Goal: Task Accomplishment & Management: Use online tool/utility

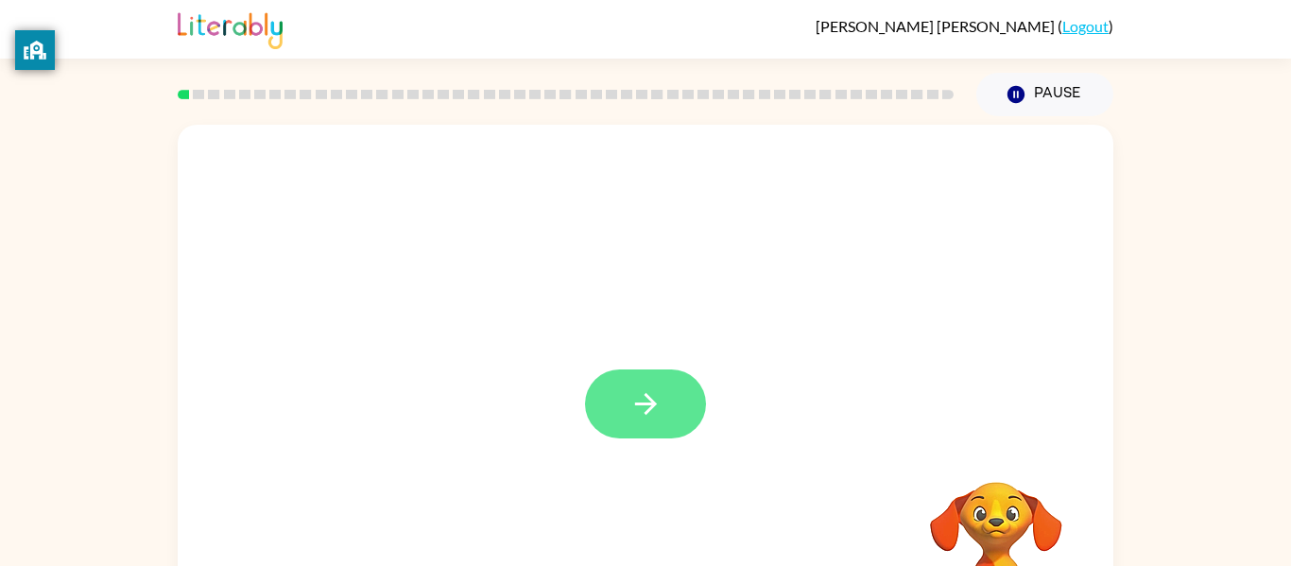
click at [645, 404] on icon "button" at bounding box center [645, 404] width 22 height 22
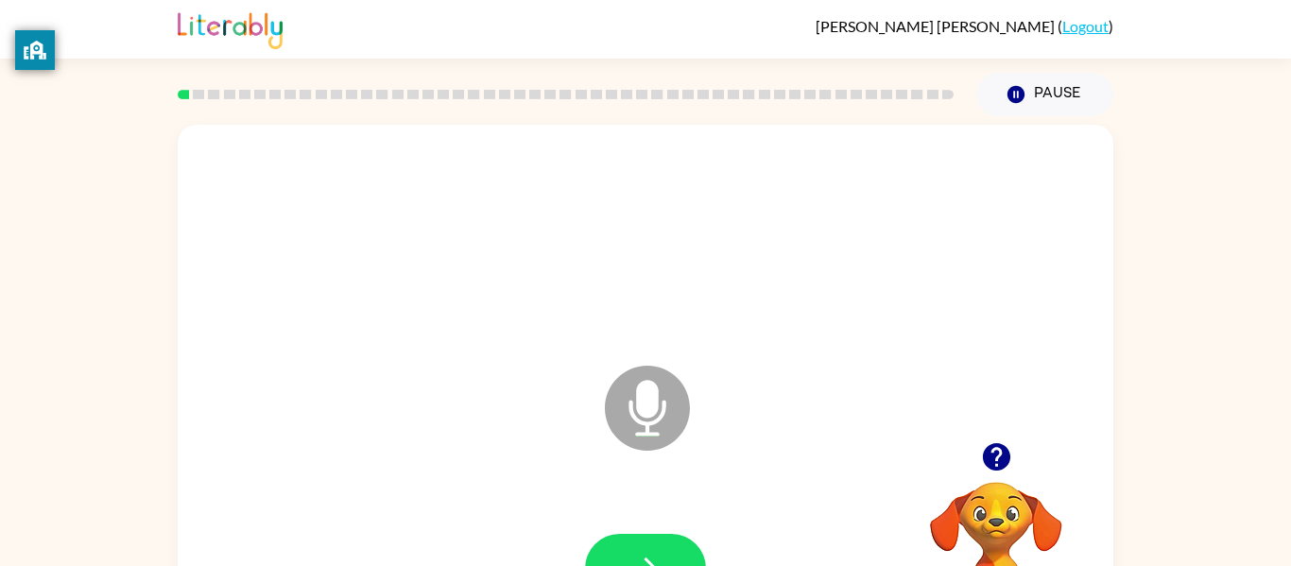
scroll to position [98, 0]
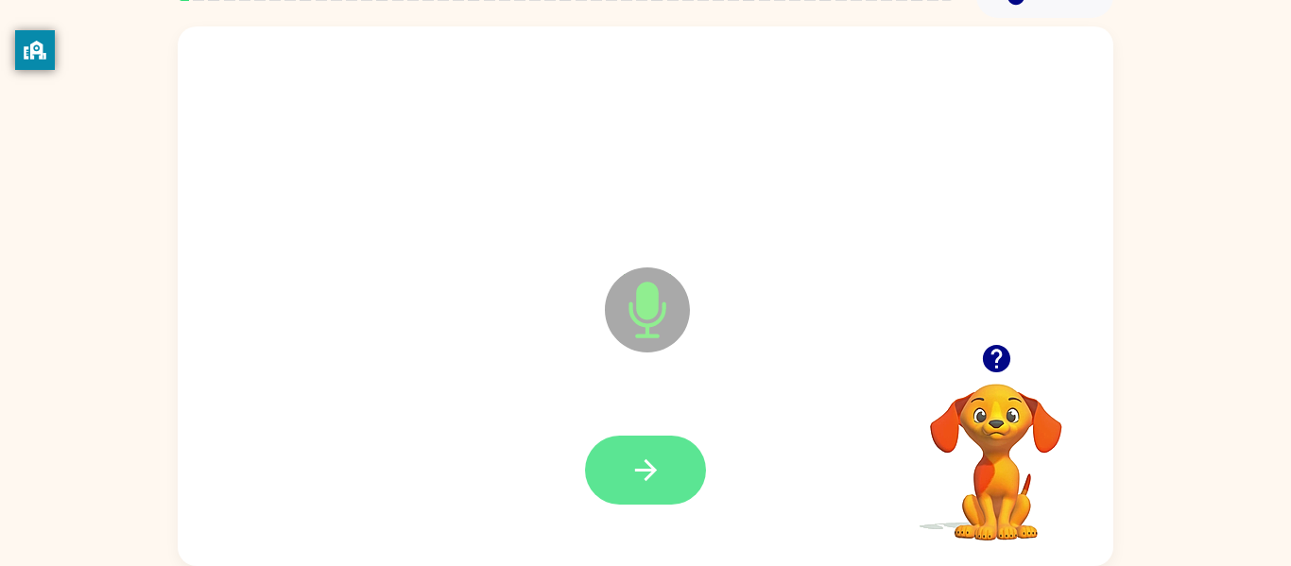
click at [657, 466] on icon "button" at bounding box center [645, 470] width 33 height 33
click at [643, 467] on icon "button" at bounding box center [645, 470] width 33 height 33
click at [662, 464] on icon "button" at bounding box center [645, 470] width 33 height 33
click at [645, 462] on icon "button" at bounding box center [645, 470] width 33 height 33
click at [662, 472] on button "button" at bounding box center [645, 470] width 121 height 69
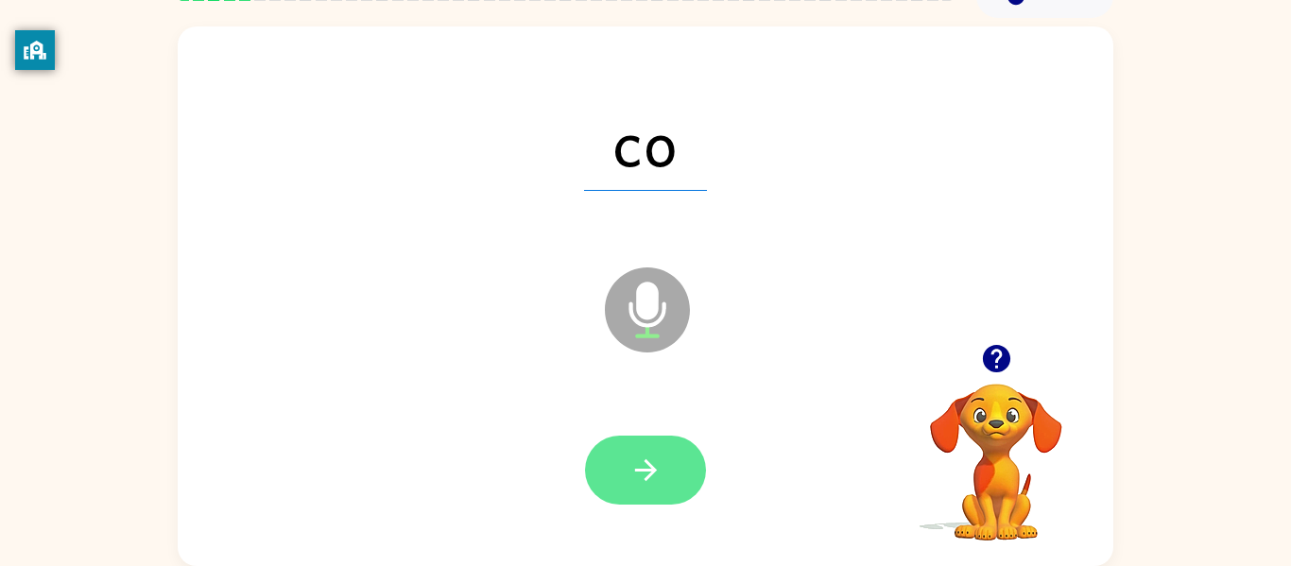
click at [663, 486] on button "button" at bounding box center [645, 470] width 121 height 69
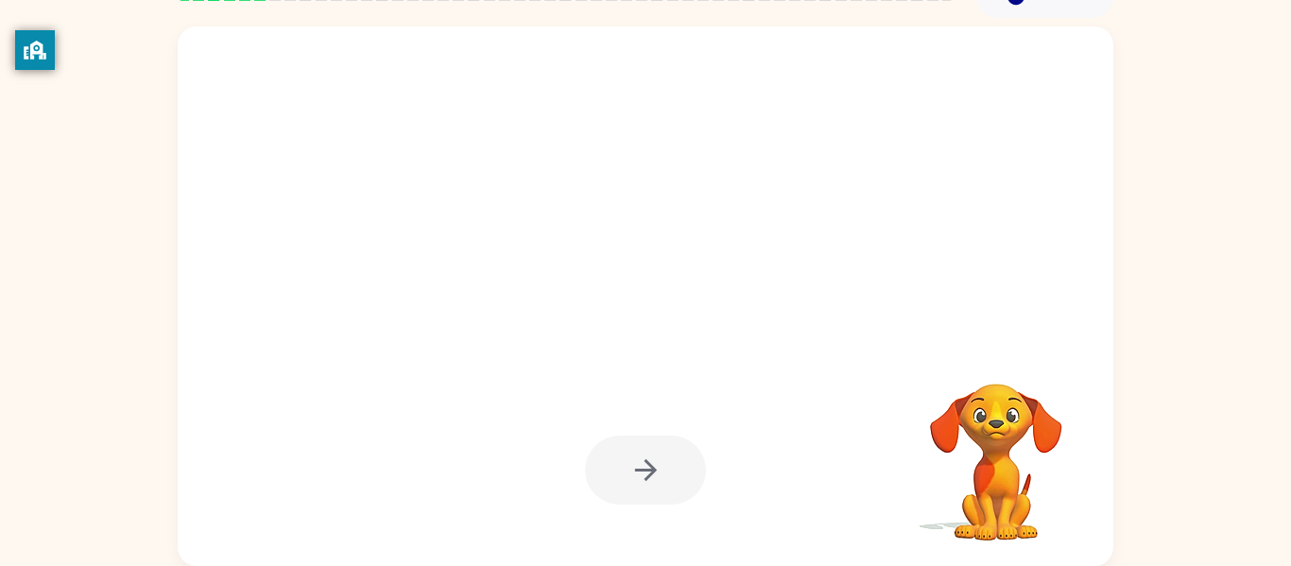
click at [484, 277] on div at bounding box center [600, 263] width 807 height 68
click at [460, 473] on div at bounding box center [646, 470] width 898 height 155
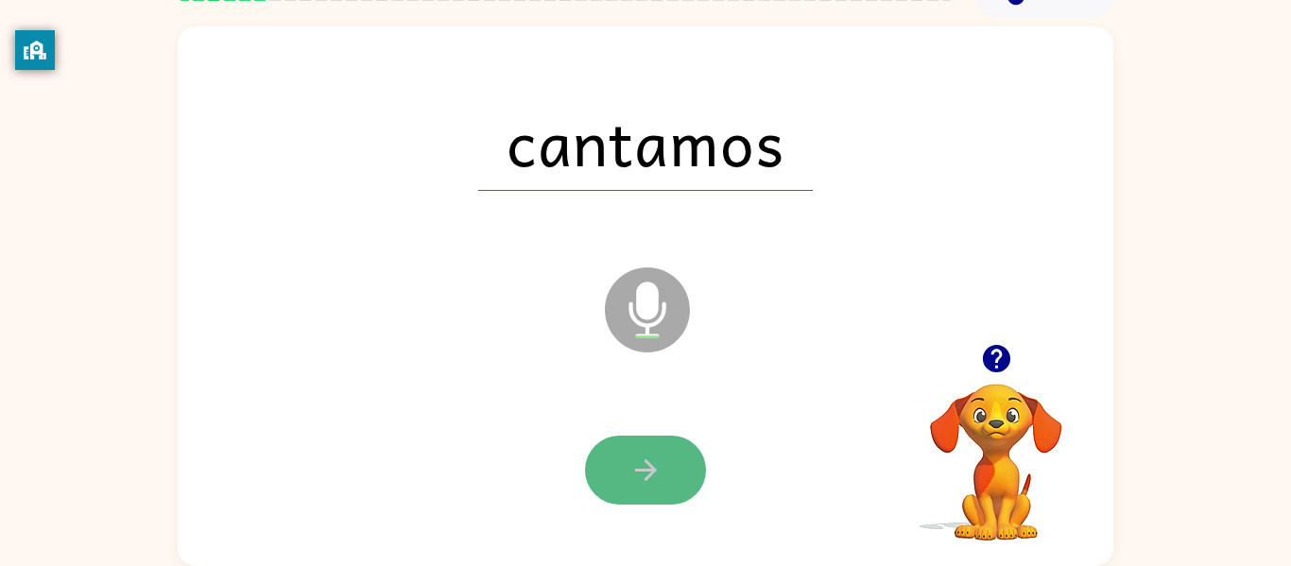
click at [645, 493] on button "button" at bounding box center [645, 470] width 121 height 69
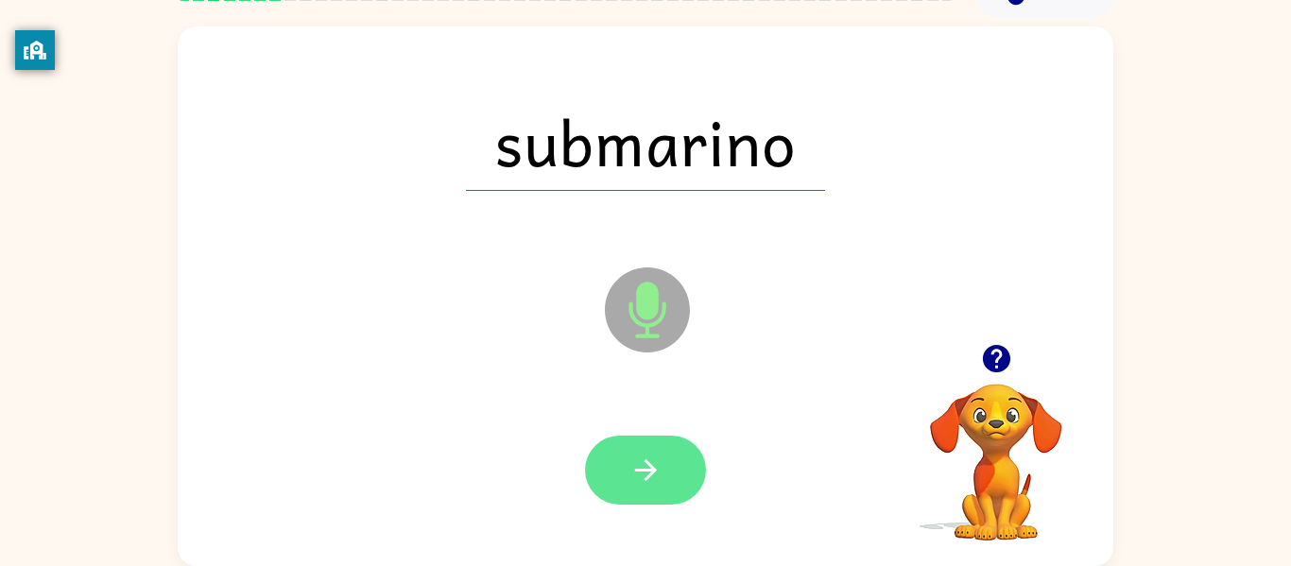
click at [646, 457] on icon "button" at bounding box center [645, 470] width 33 height 33
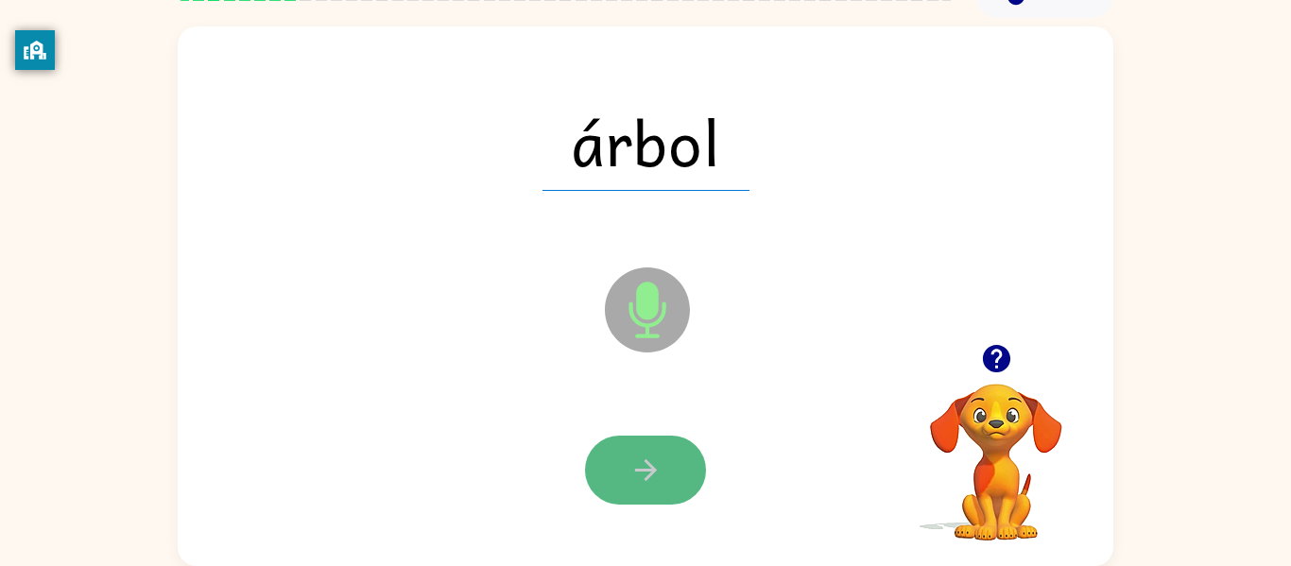
click at [646, 459] on icon "button" at bounding box center [645, 470] width 33 height 33
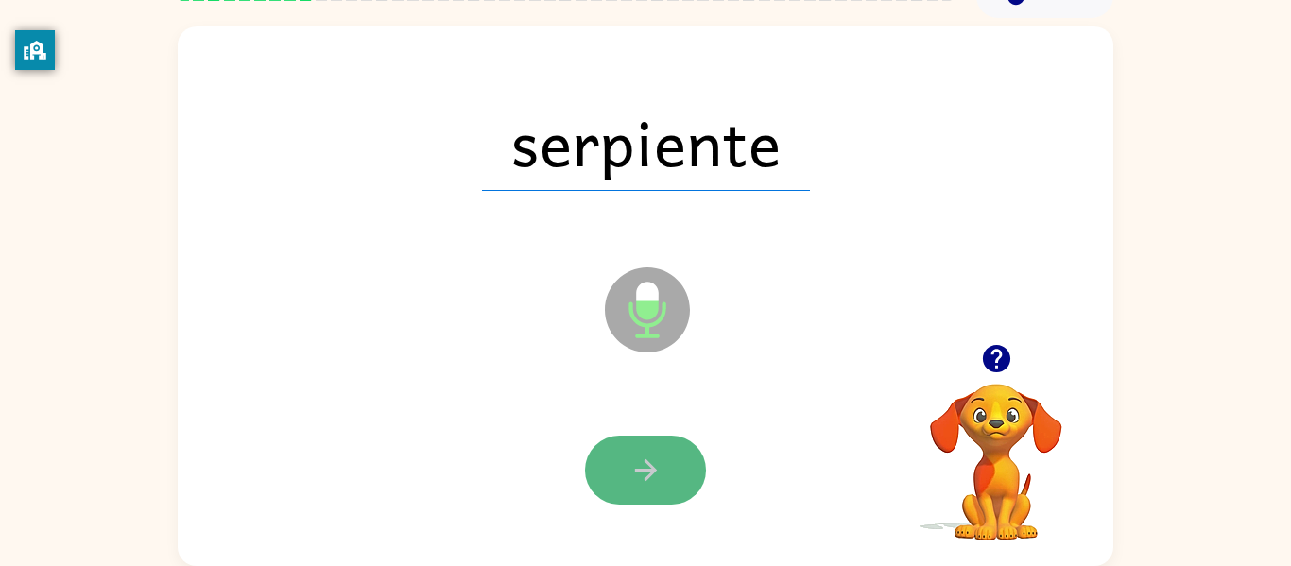
click at [654, 471] on icon "button" at bounding box center [645, 470] width 22 height 22
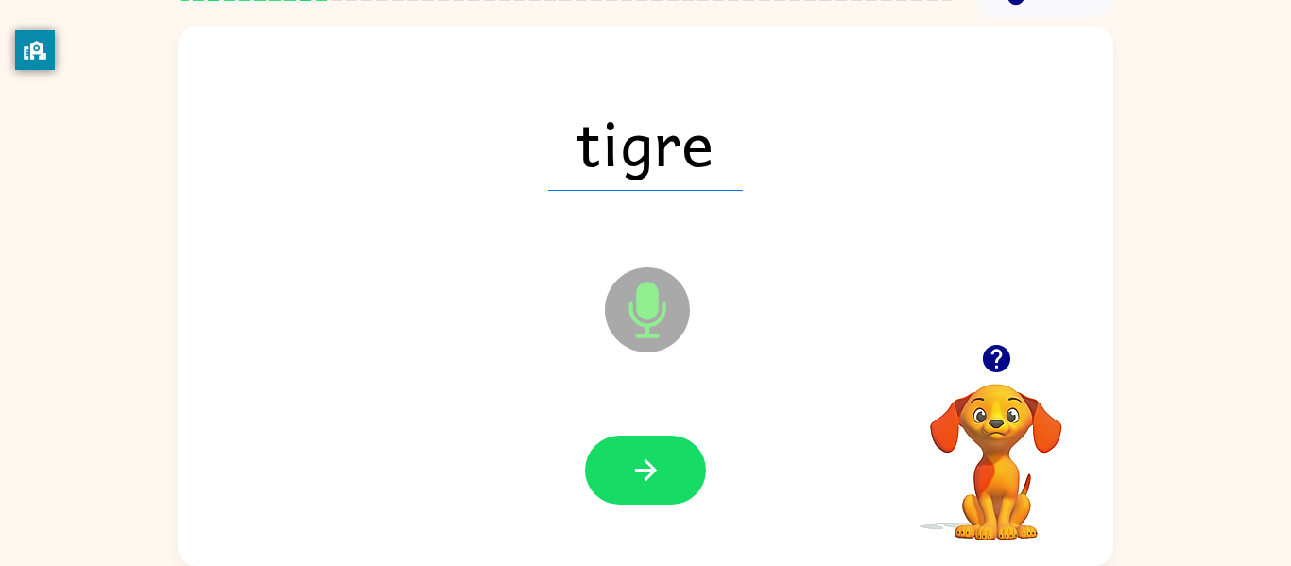
click at [654, 471] on icon "button" at bounding box center [645, 470] width 22 height 22
click at [655, 474] on icon "button" at bounding box center [645, 470] width 33 height 33
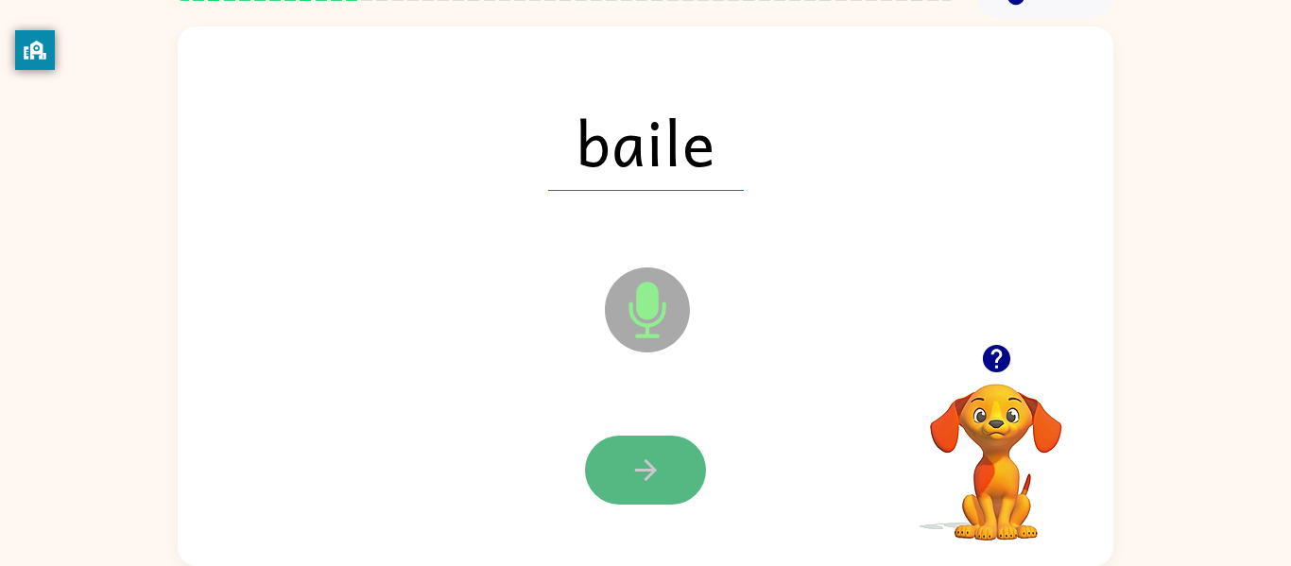
click at [657, 474] on icon "button" at bounding box center [645, 470] width 33 height 33
click at [657, 475] on icon "button" at bounding box center [645, 470] width 33 height 33
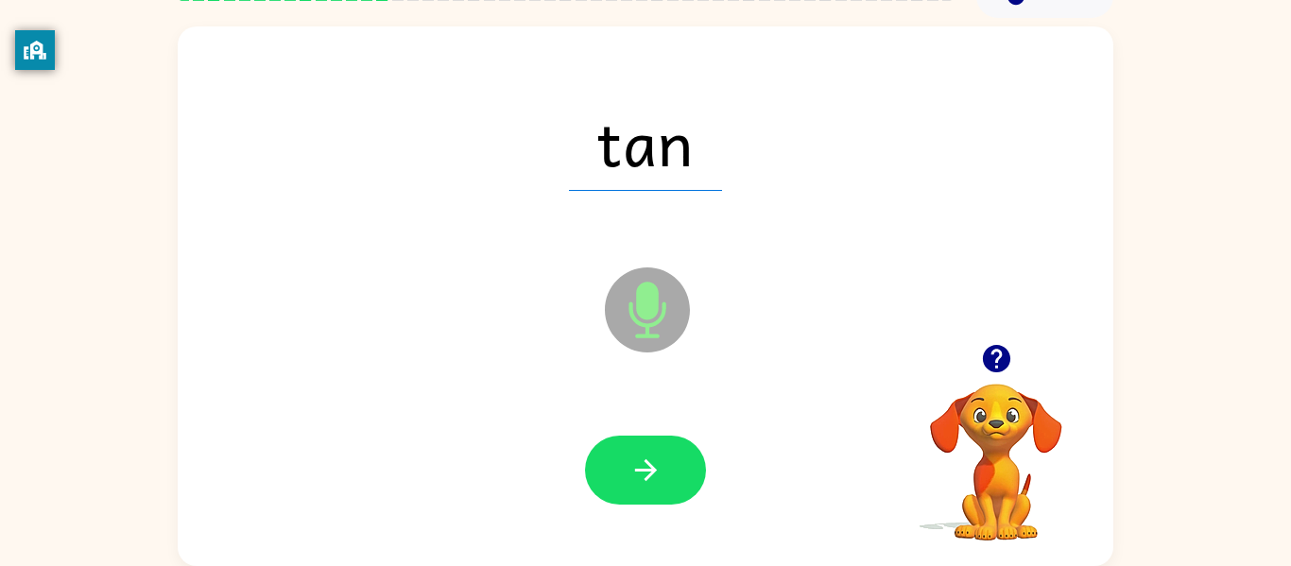
click at [652, 474] on icon "button" at bounding box center [645, 470] width 33 height 33
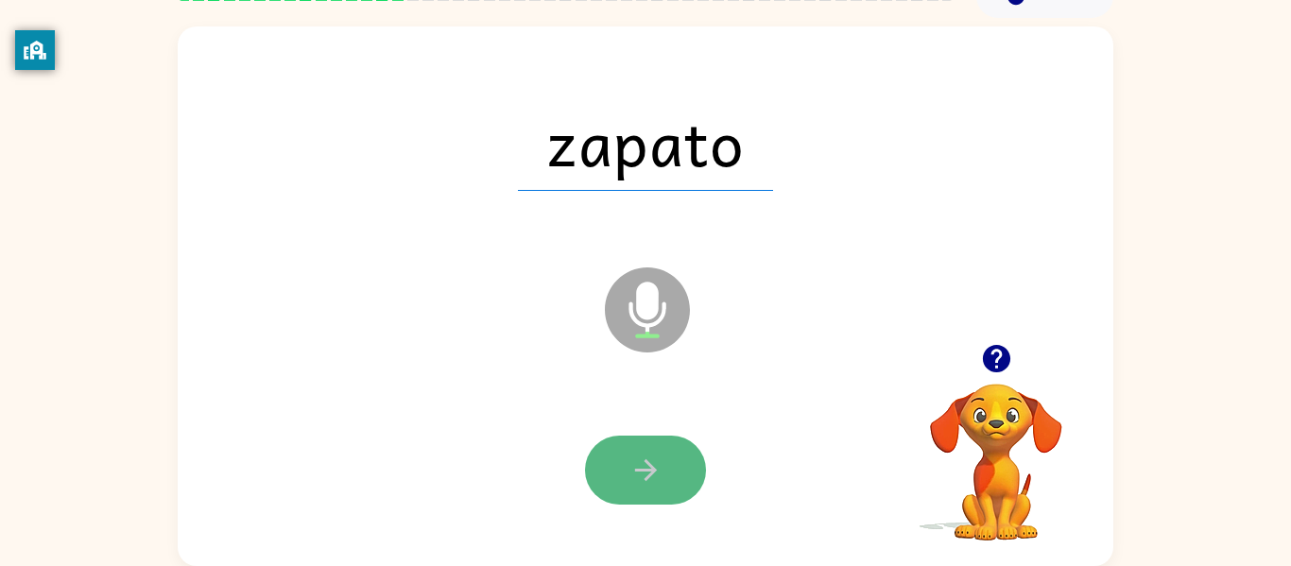
click at [651, 473] on icon "button" at bounding box center [645, 470] width 22 height 22
drag, startPoint x: 654, startPoint y: 482, endPoint x: 648, endPoint y: 498, distance: 17.0
click at [648, 498] on button "button" at bounding box center [645, 470] width 121 height 69
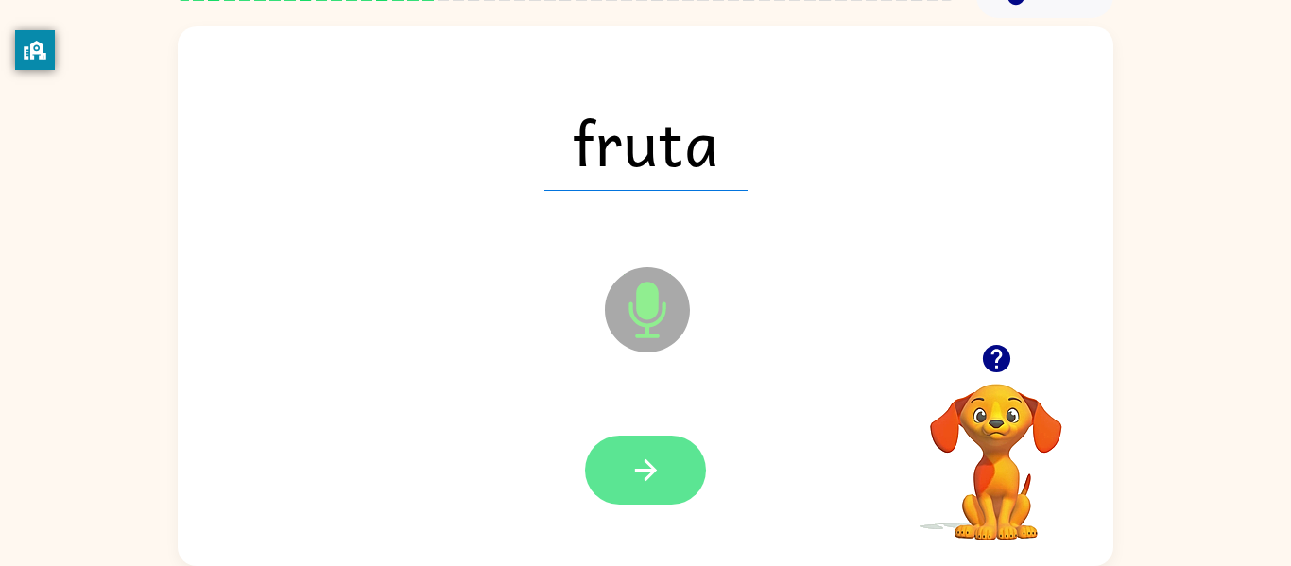
click at [661, 473] on icon "button" at bounding box center [645, 470] width 33 height 33
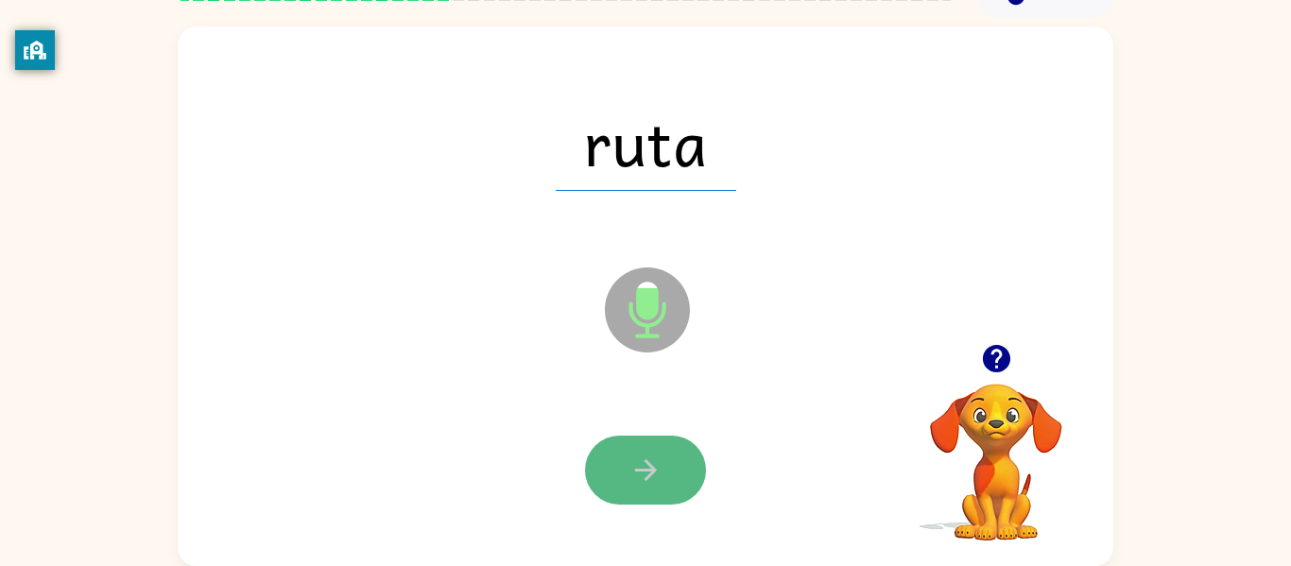
click at [667, 470] on button "button" at bounding box center [645, 470] width 121 height 69
click at [665, 471] on button "button" at bounding box center [645, 470] width 121 height 69
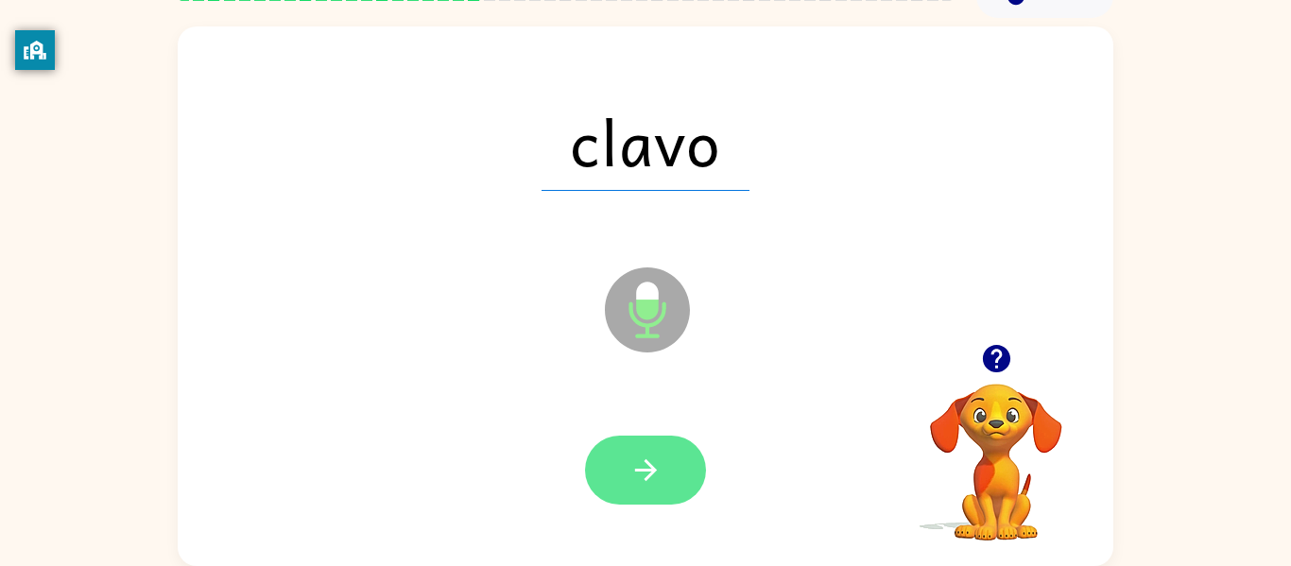
click at [677, 461] on button "button" at bounding box center [645, 470] width 121 height 69
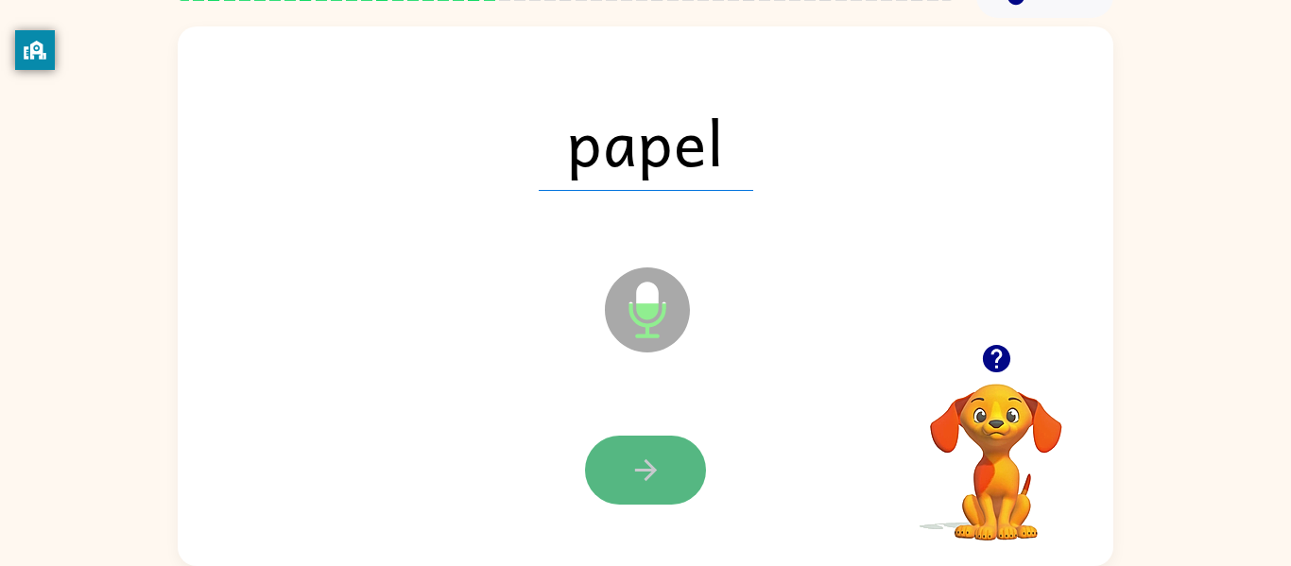
click at [680, 458] on button "button" at bounding box center [645, 470] width 121 height 69
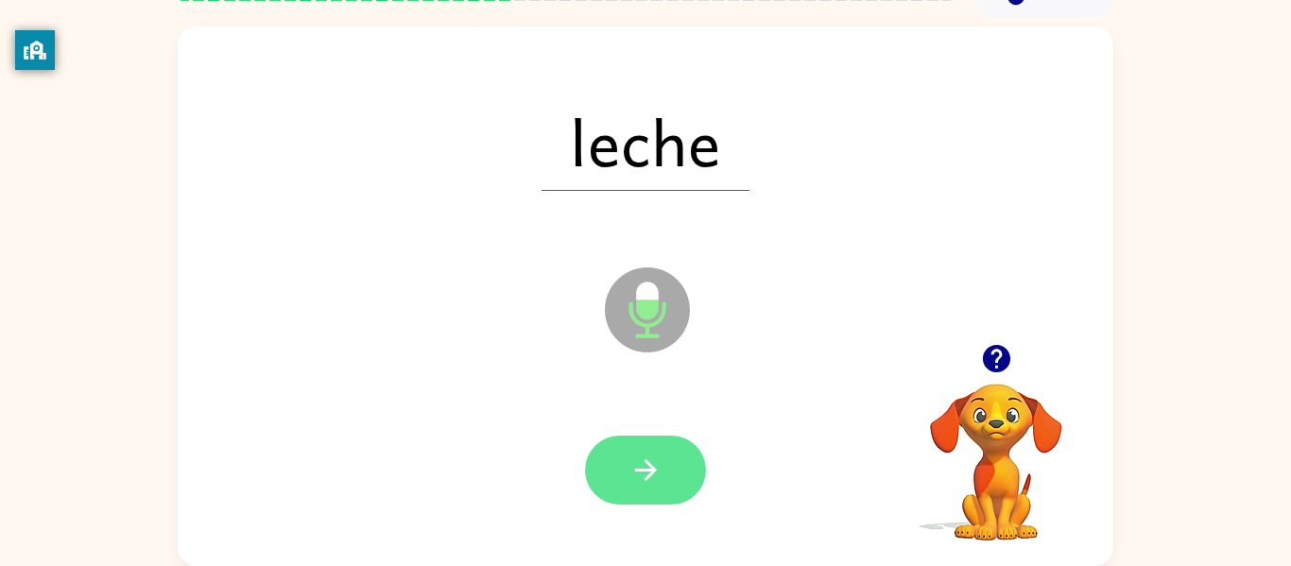
click at [679, 460] on button "button" at bounding box center [645, 470] width 121 height 69
click at [679, 467] on button "button" at bounding box center [645, 470] width 121 height 69
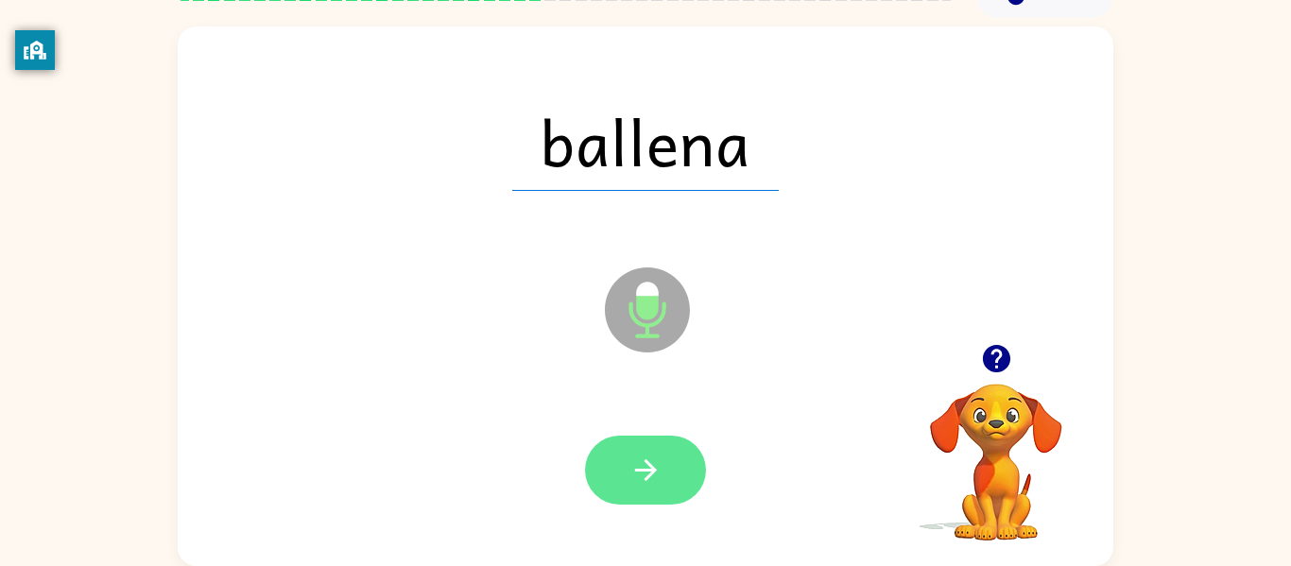
click at [682, 460] on button "button" at bounding box center [645, 470] width 121 height 69
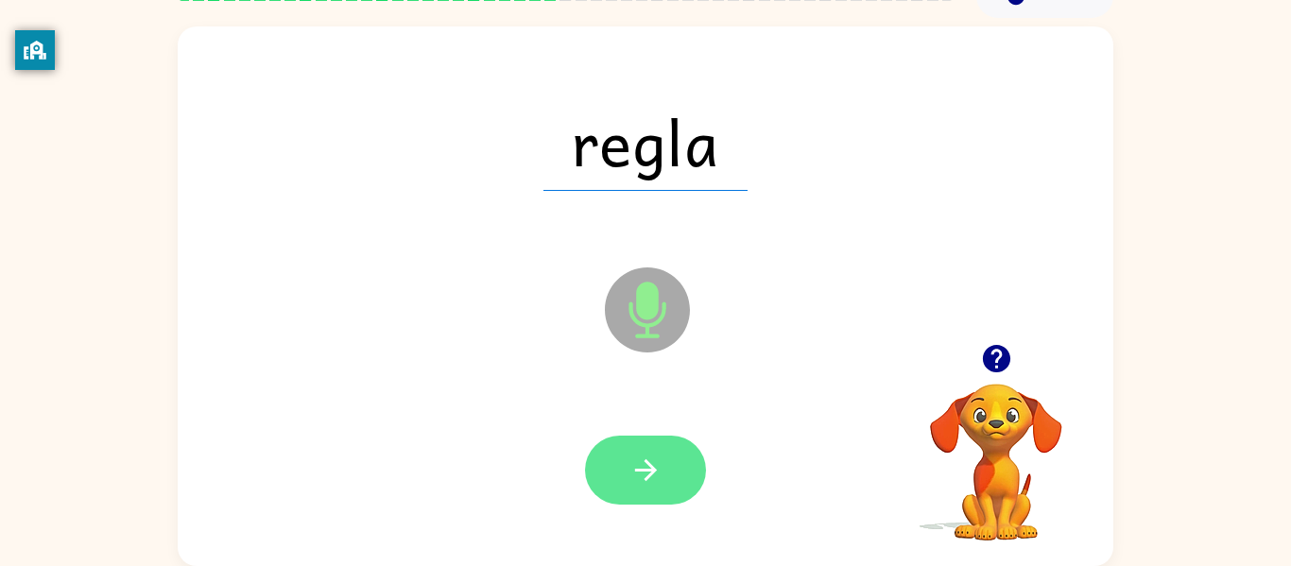
click at [679, 461] on button "button" at bounding box center [645, 470] width 121 height 69
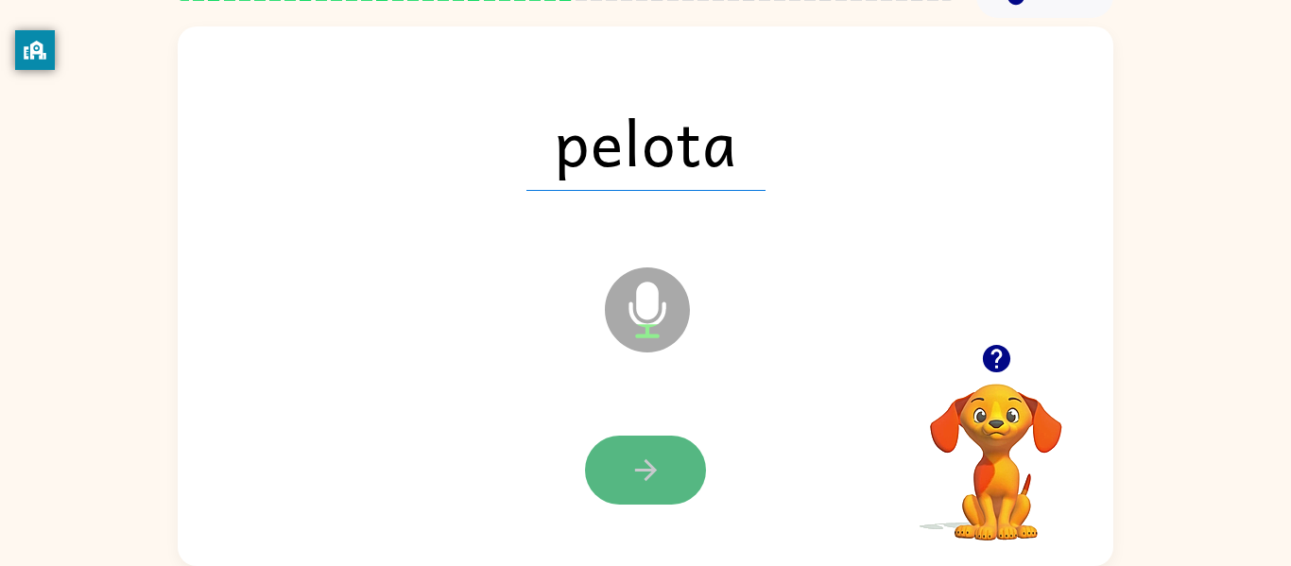
click at [675, 461] on button "button" at bounding box center [645, 470] width 121 height 69
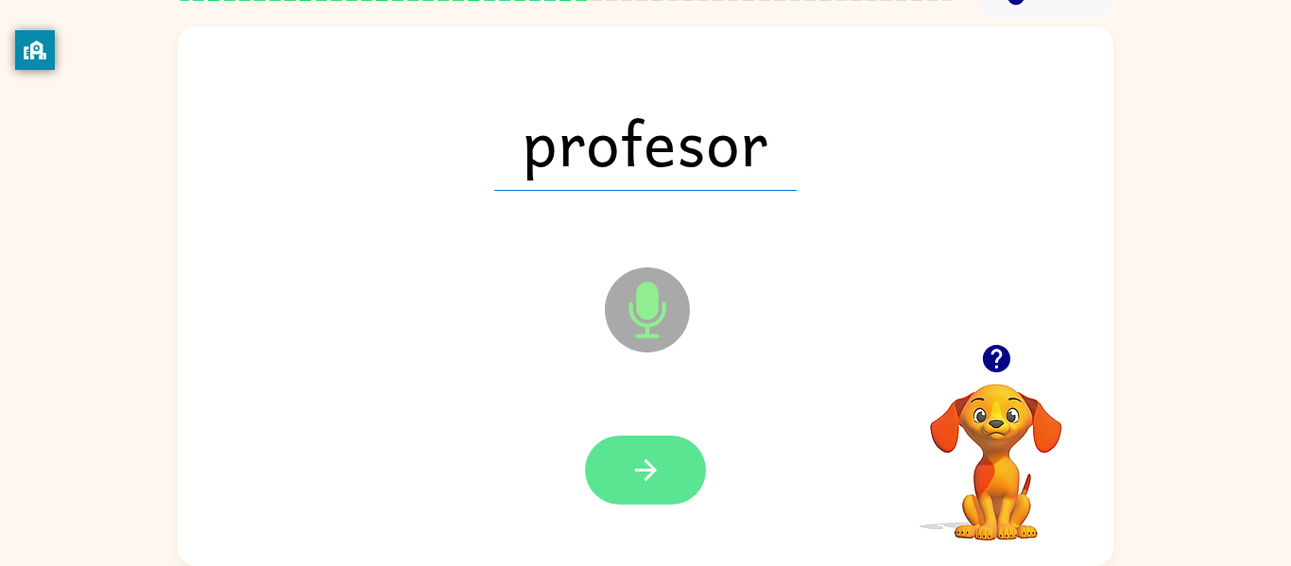
click at [675, 453] on button "button" at bounding box center [645, 470] width 121 height 69
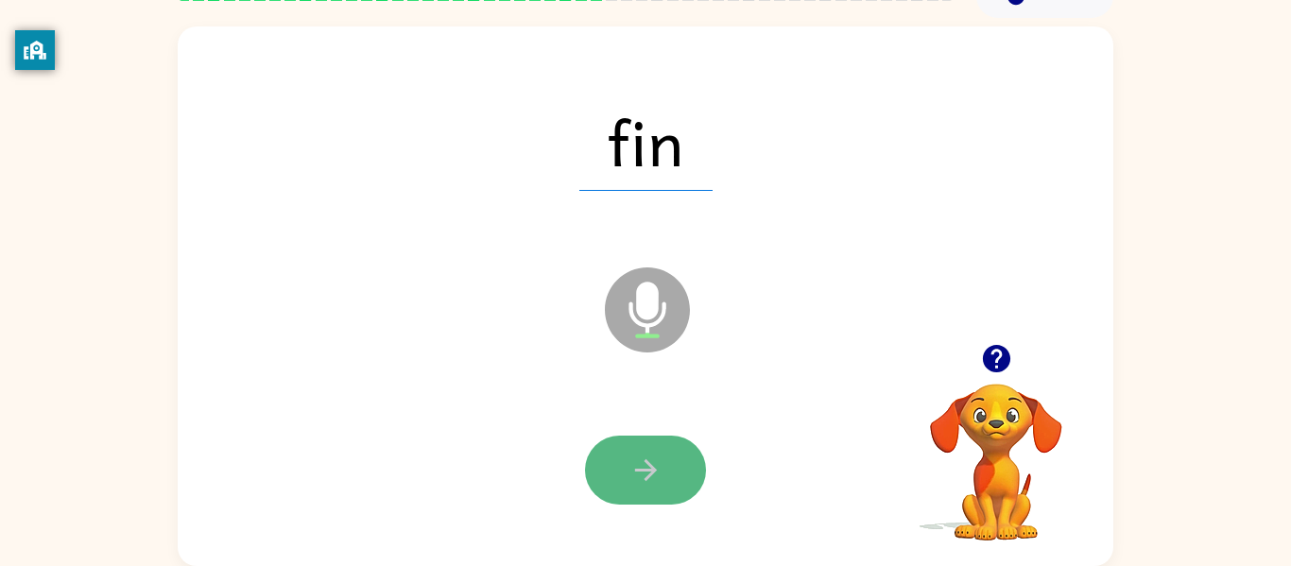
click at [677, 459] on button "button" at bounding box center [645, 470] width 121 height 69
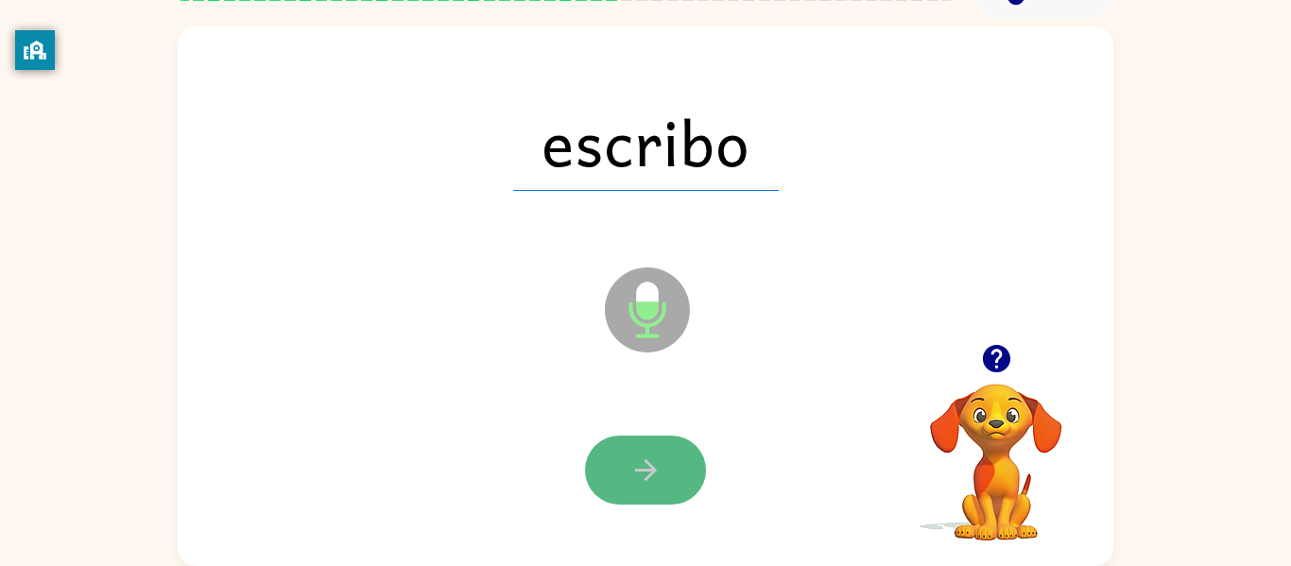
click at [677, 457] on button "button" at bounding box center [645, 470] width 121 height 69
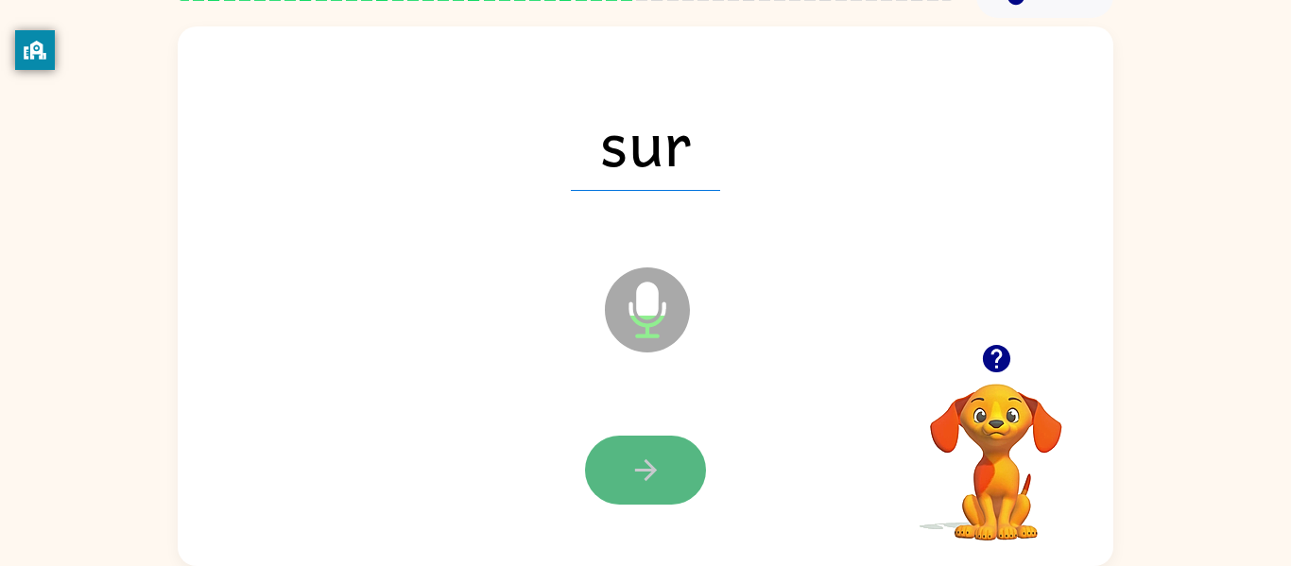
click at [677, 459] on button "button" at bounding box center [645, 470] width 121 height 69
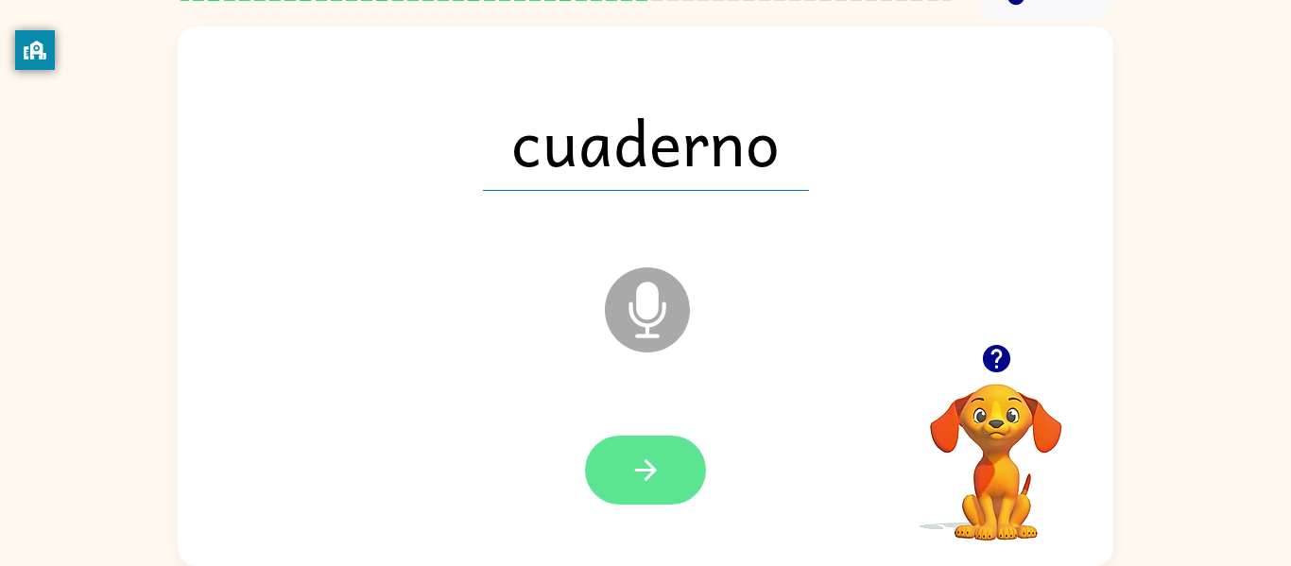
click at [677, 464] on button "button" at bounding box center [645, 470] width 121 height 69
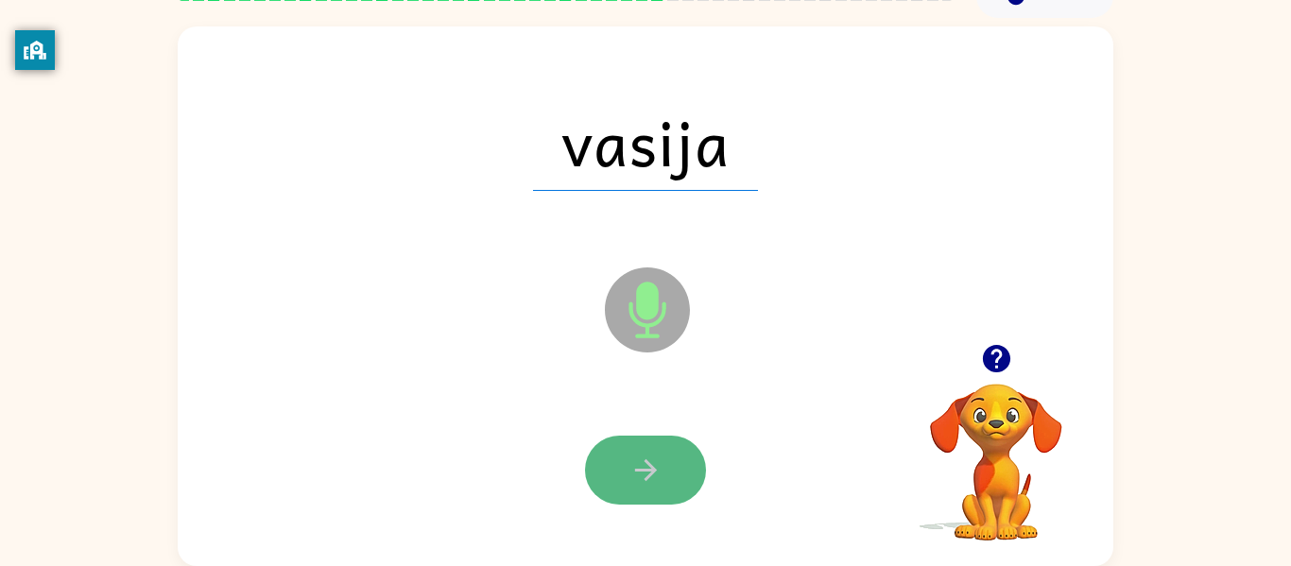
click at [678, 462] on button "button" at bounding box center [645, 470] width 121 height 69
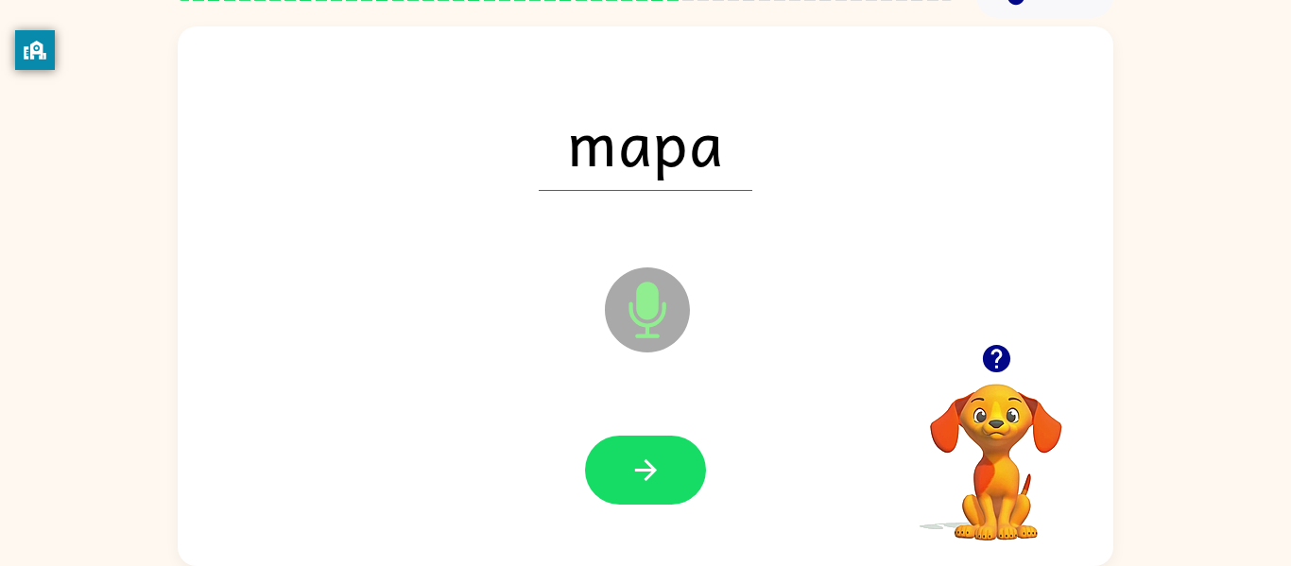
click at [724, 487] on div at bounding box center [646, 470] width 898 height 155
click at [711, 482] on div at bounding box center [646, 470] width 898 height 155
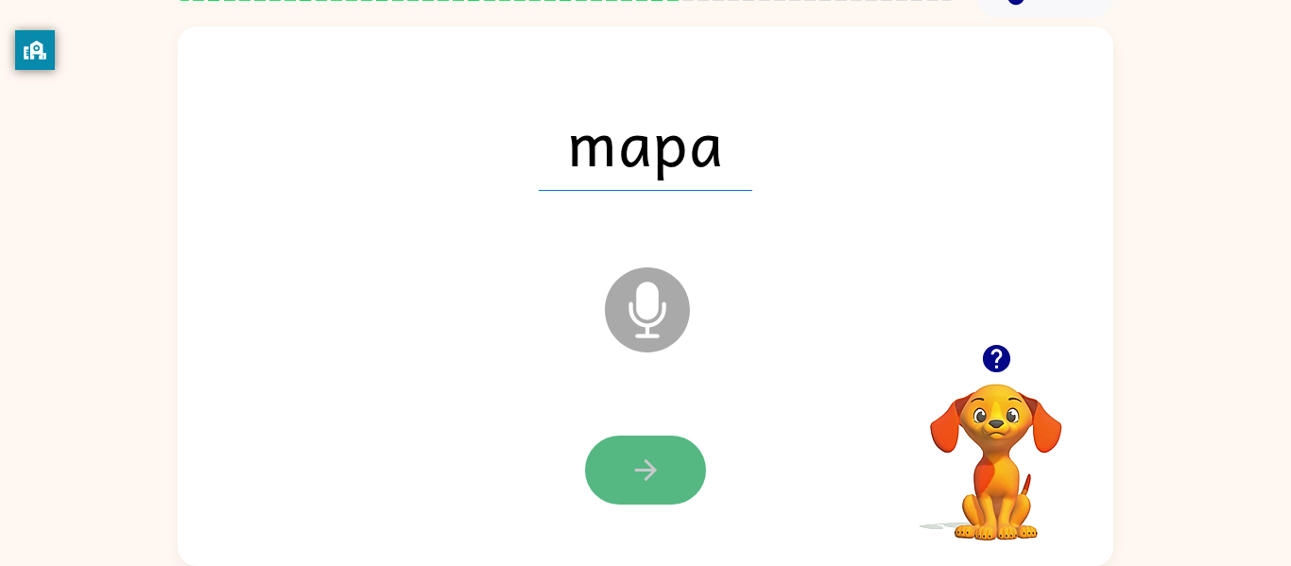
click at [656, 476] on icon "button" at bounding box center [645, 470] width 33 height 33
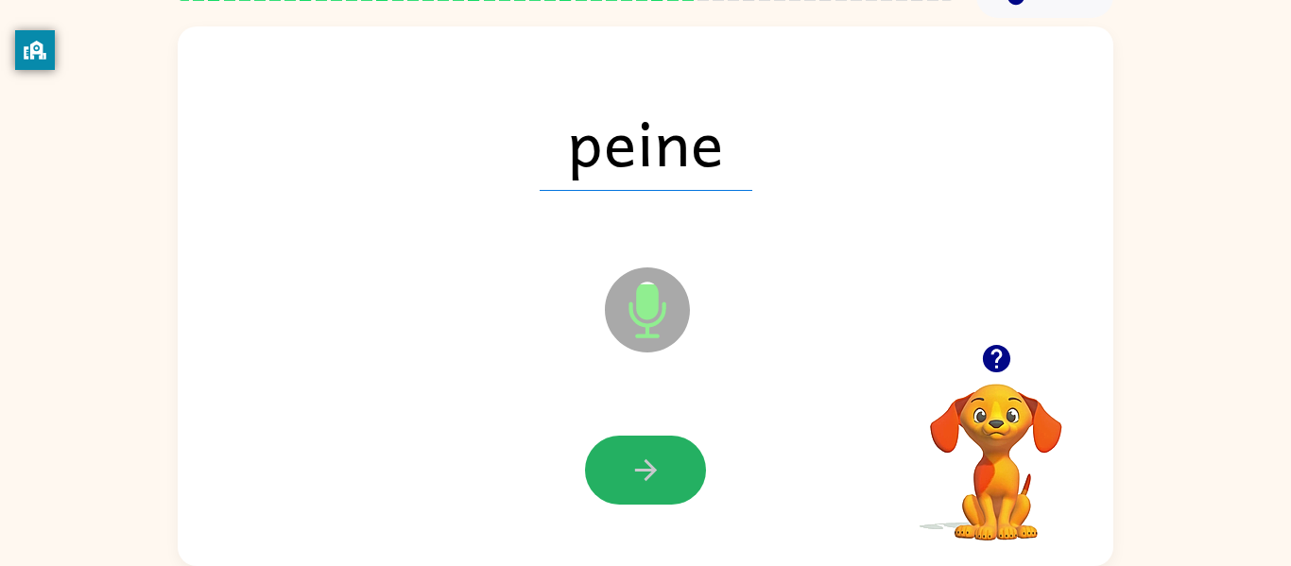
click at [656, 470] on icon "button" at bounding box center [645, 470] width 22 height 22
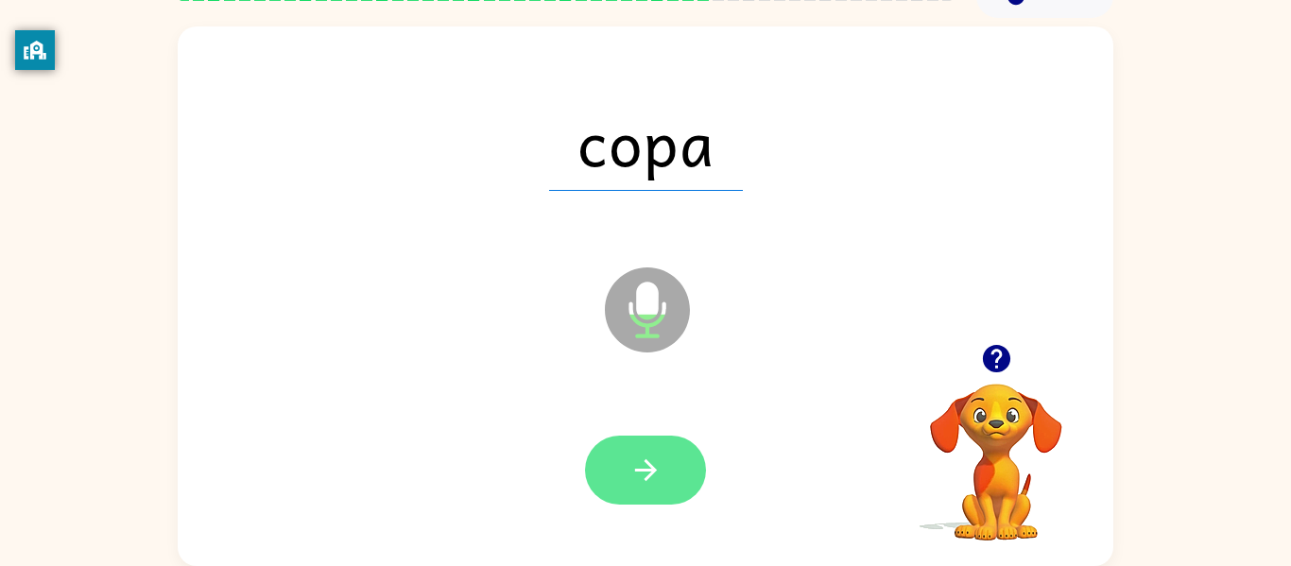
click at [656, 472] on icon "button" at bounding box center [645, 470] width 33 height 33
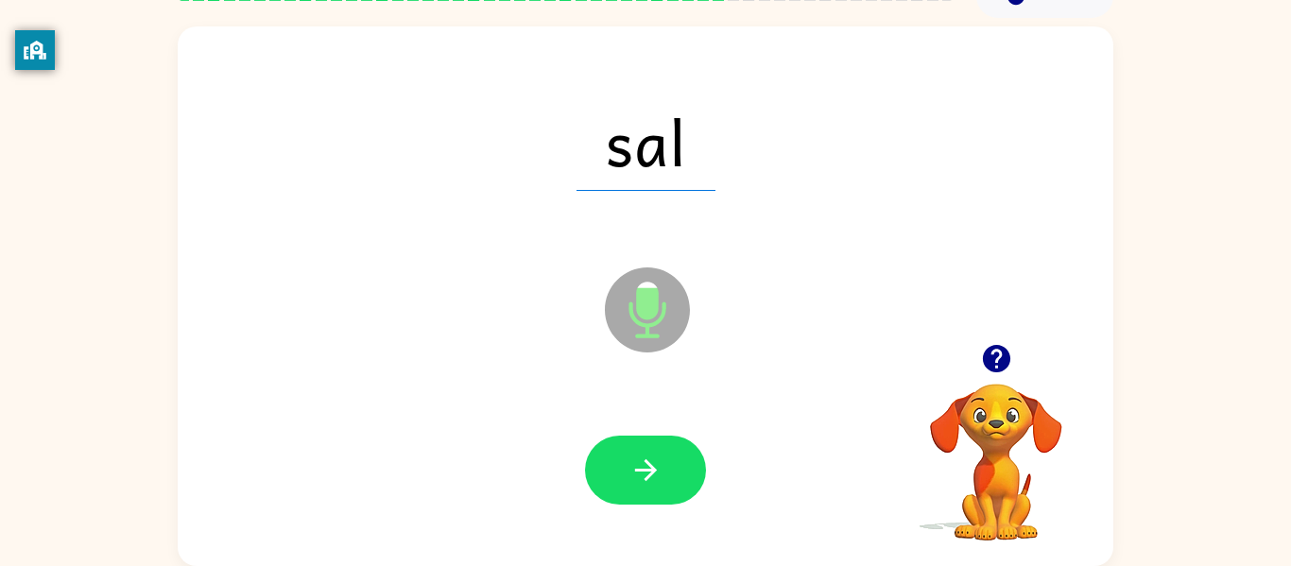
click at [576, 465] on div at bounding box center [646, 470] width 898 height 155
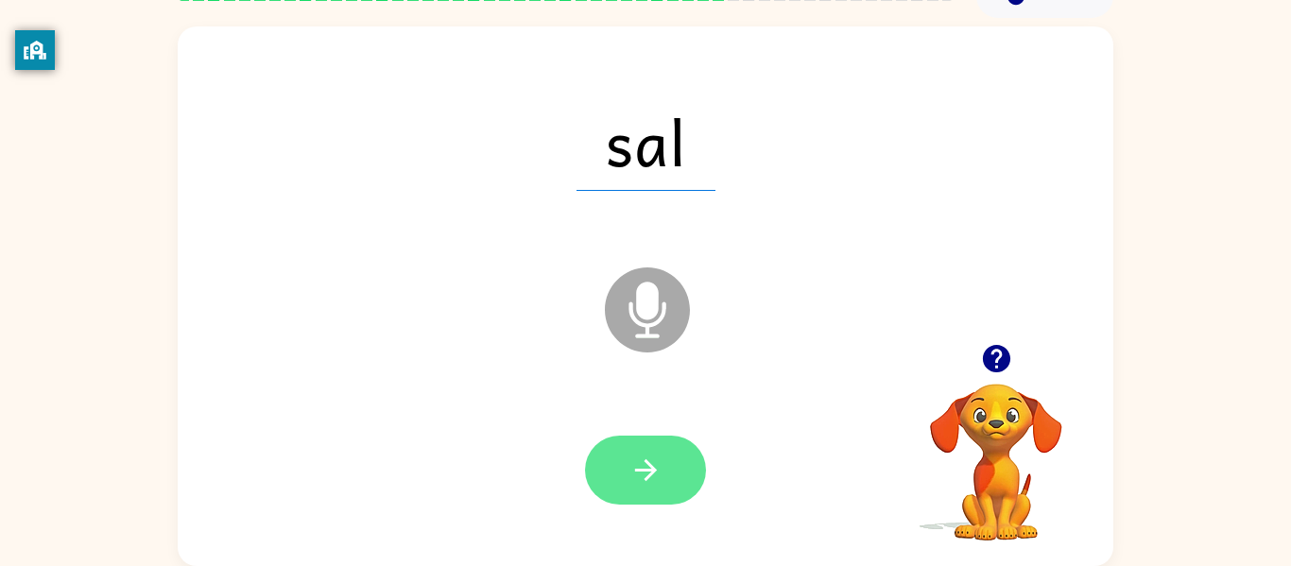
click at [662, 488] on button "button" at bounding box center [645, 470] width 121 height 69
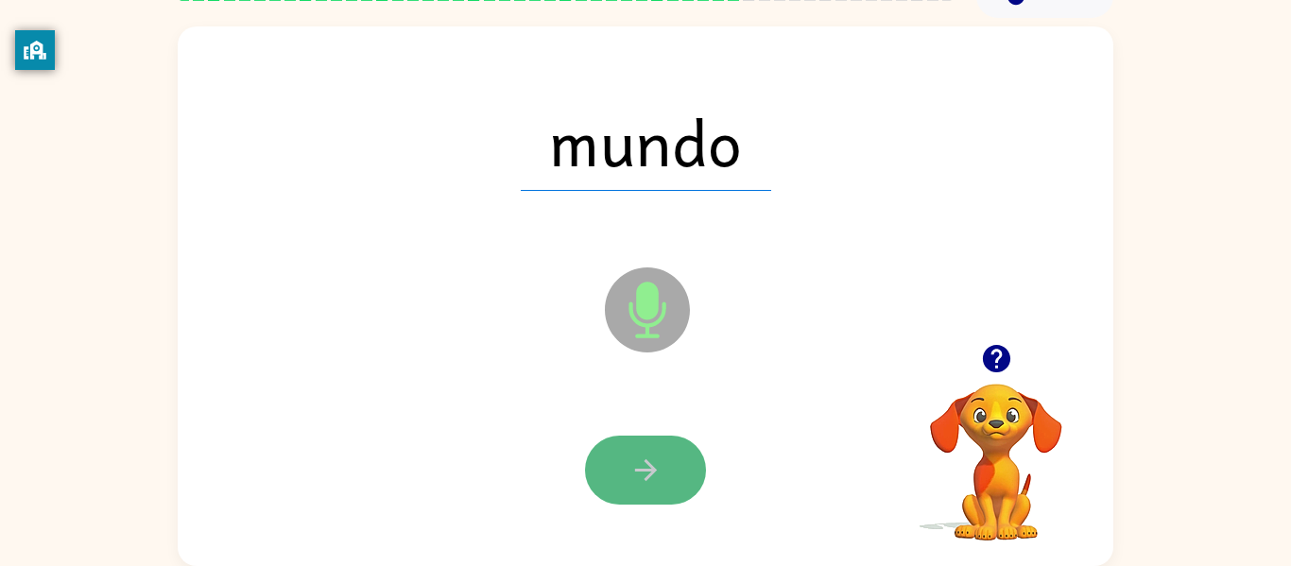
click at [661, 498] on button "button" at bounding box center [645, 470] width 121 height 69
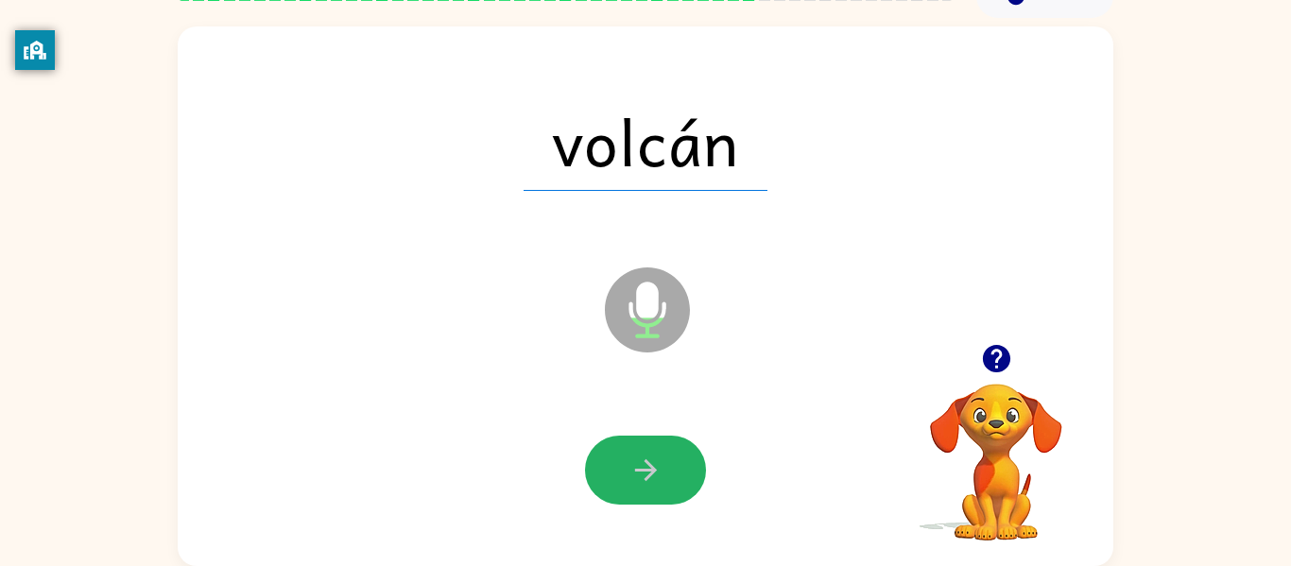
click at [661, 490] on button "button" at bounding box center [645, 470] width 121 height 69
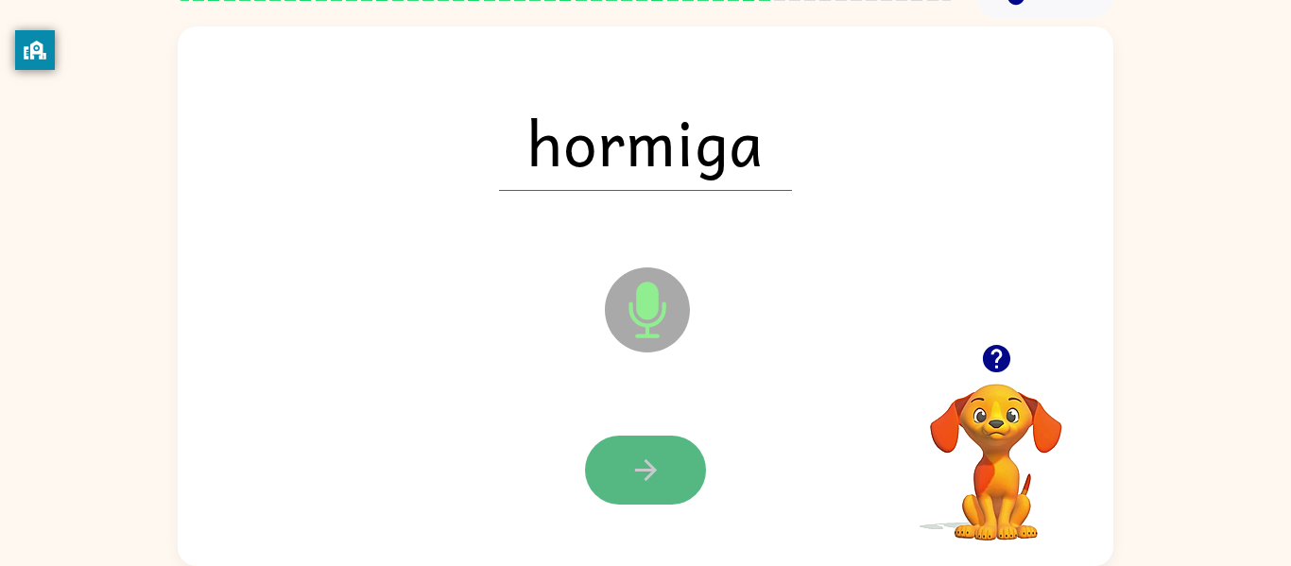
click at [659, 492] on button "button" at bounding box center [645, 470] width 121 height 69
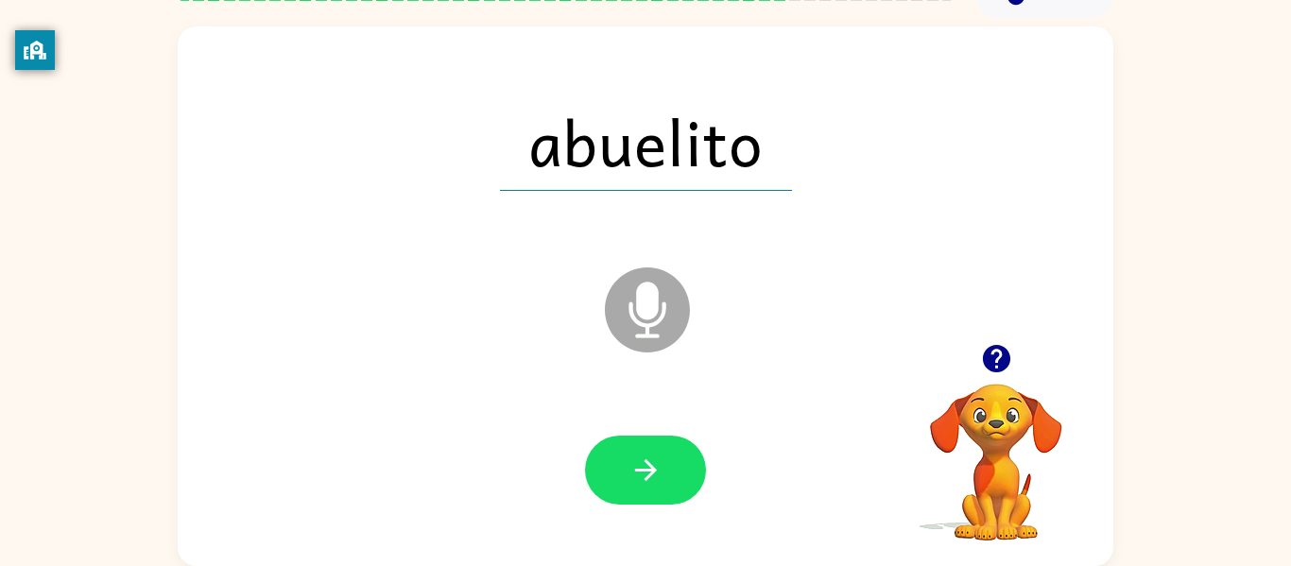
click at [657, 492] on button "button" at bounding box center [645, 470] width 121 height 69
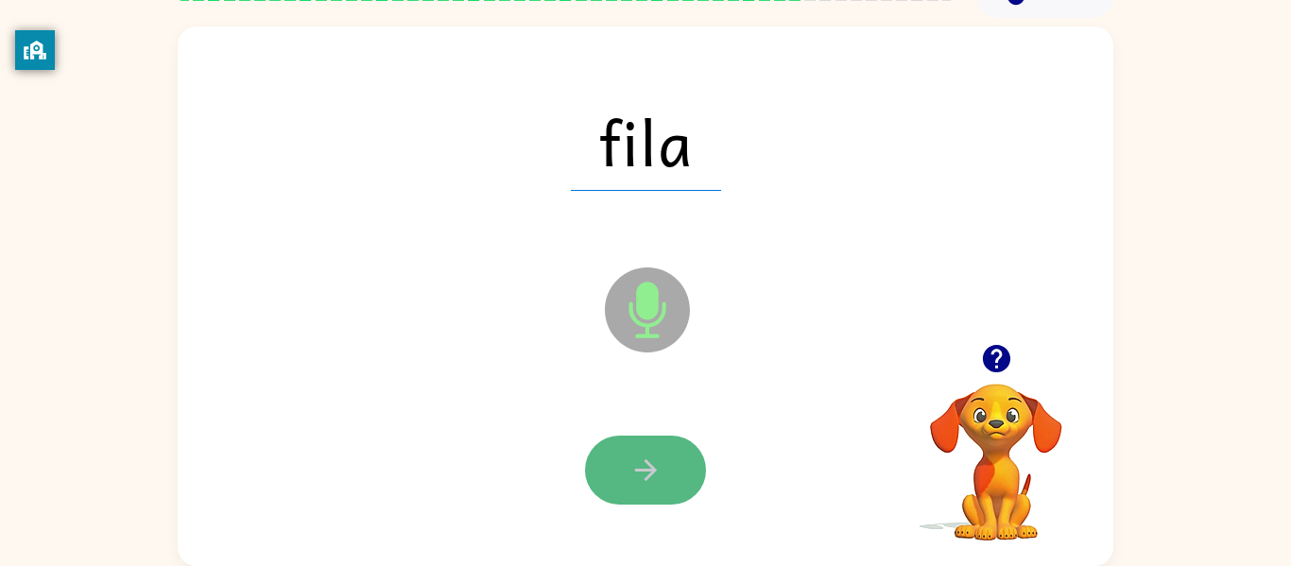
click at [654, 491] on button "button" at bounding box center [645, 470] width 121 height 69
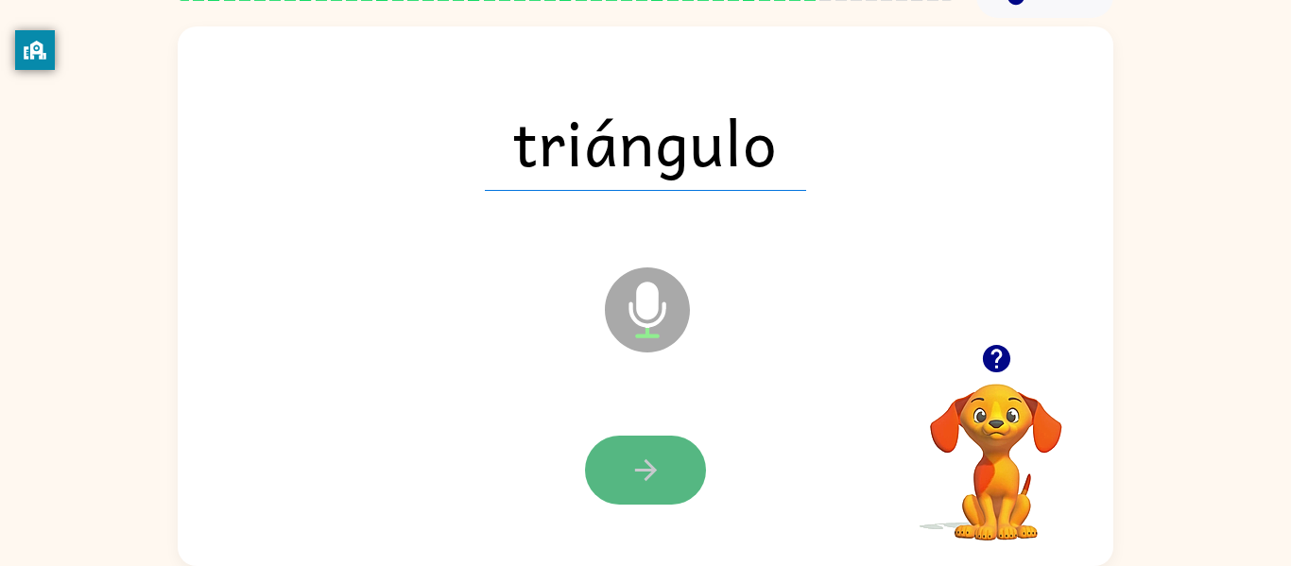
click at [659, 495] on button "button" at bounding box center [645, 470] width 121 height 69
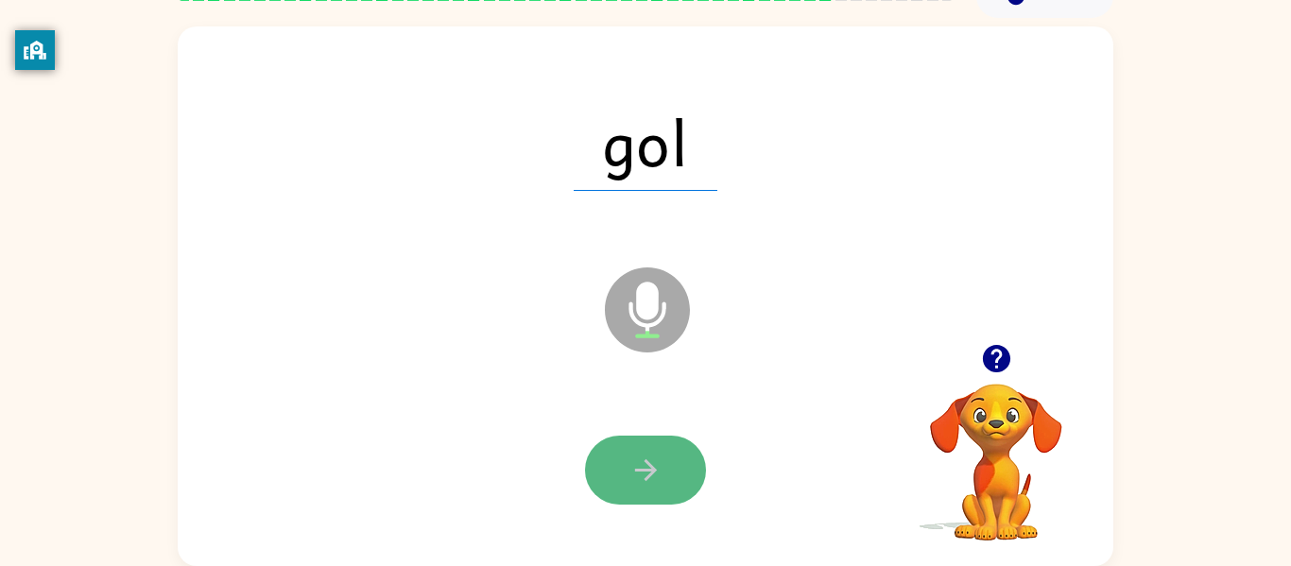
click at [636, 454] on icon "button" at bounding box center [645, 470] width 33 height 33
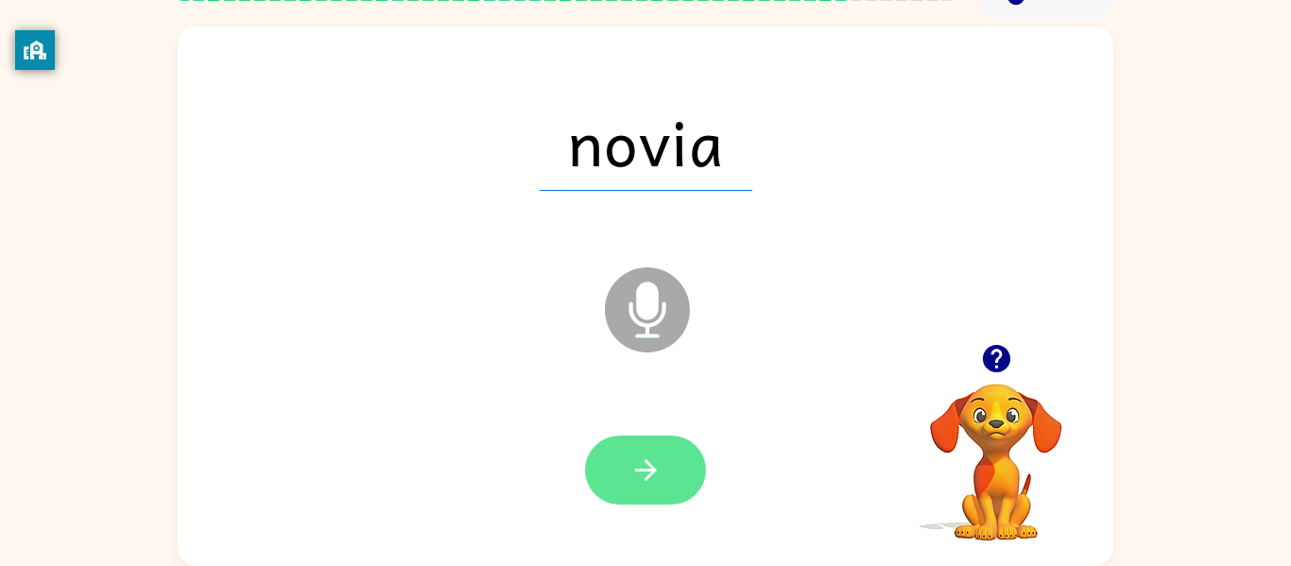
click at [624, 438] on button "button" at bounding box center [645, 470] width 121 height 69
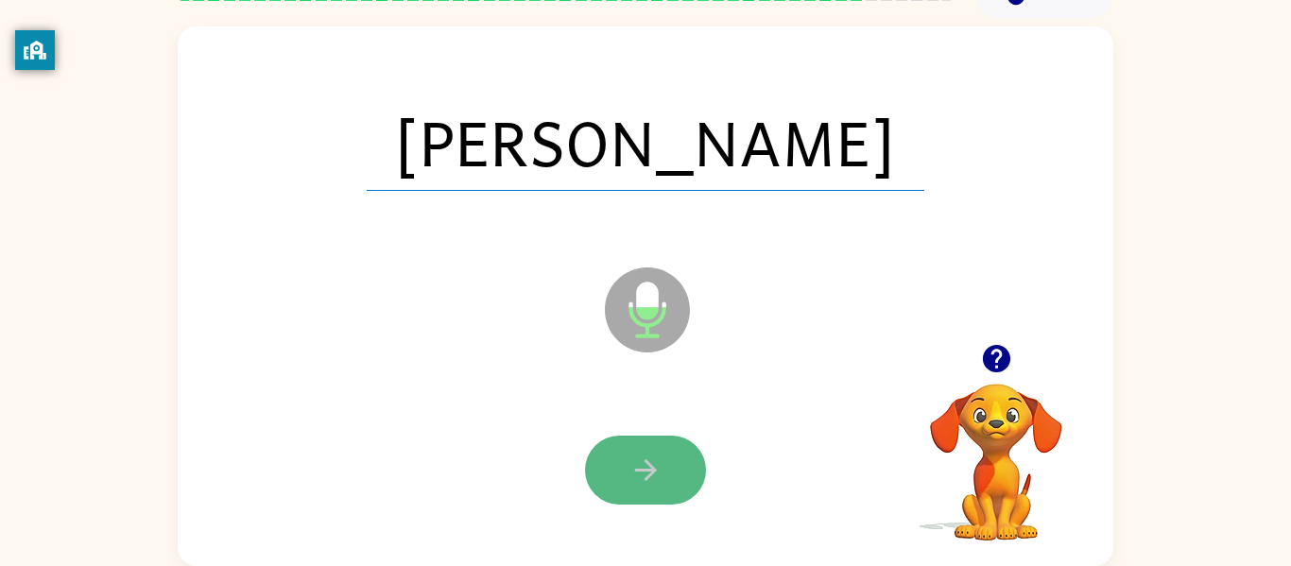
click at [648, 463] on icon "button" at bounding box center [645, 470] width 22 height 22
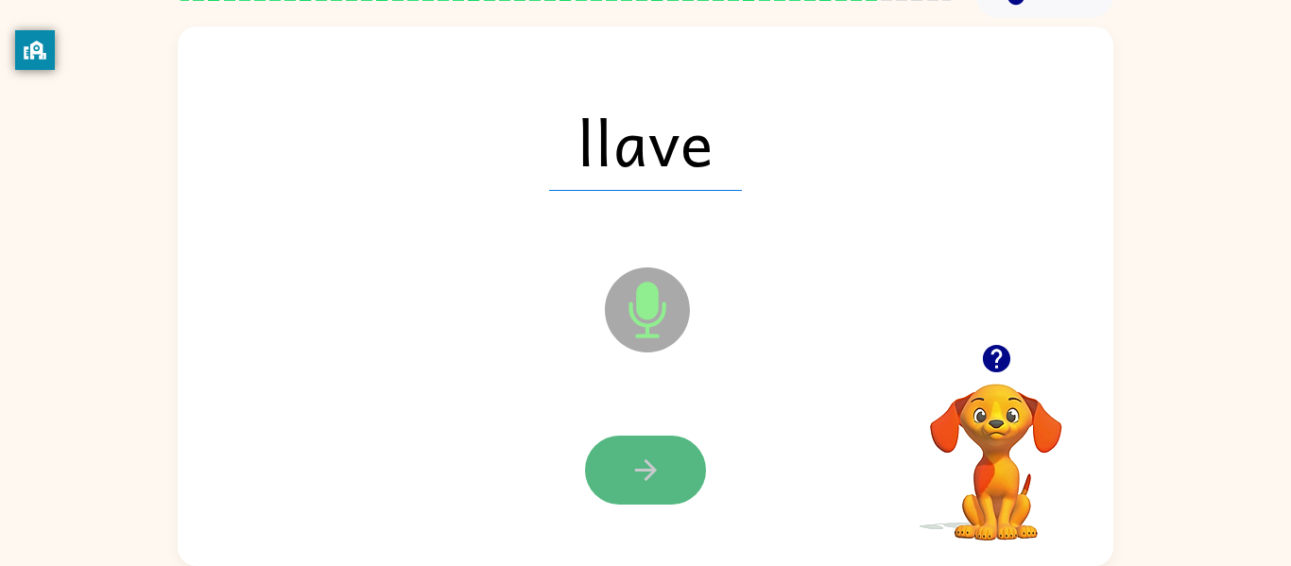
click at [652, 466] on icon "button" at bounding box center [645, 470] width 22 height 22
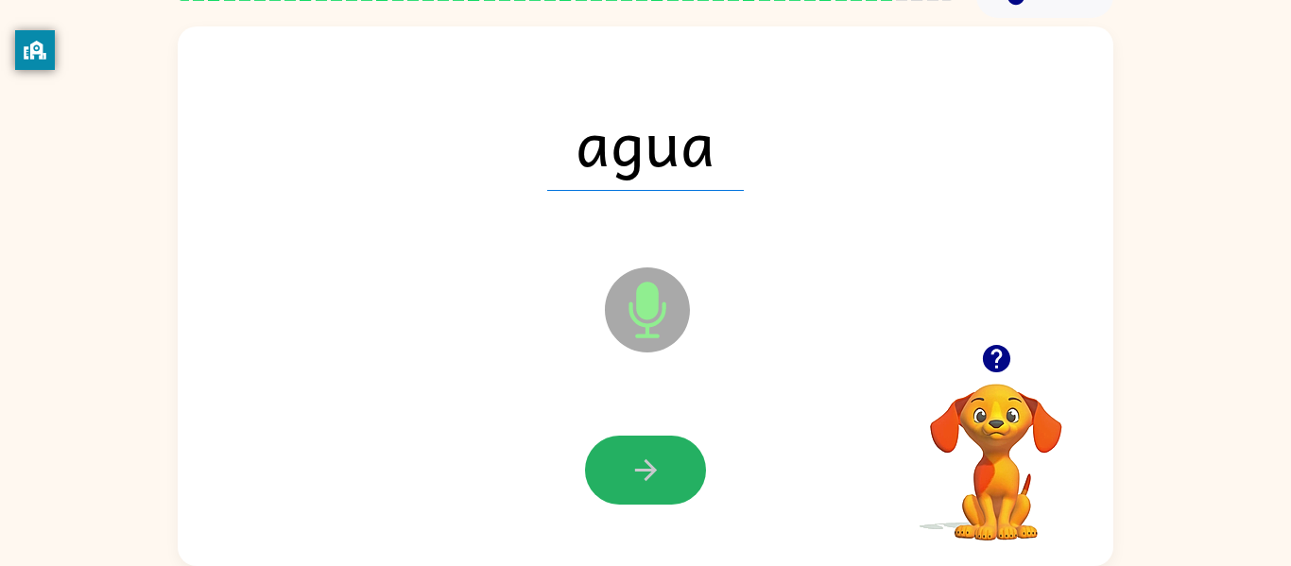
click at [652, 466] on icon "button" at bounding box center [645, 470] width 22 height 22
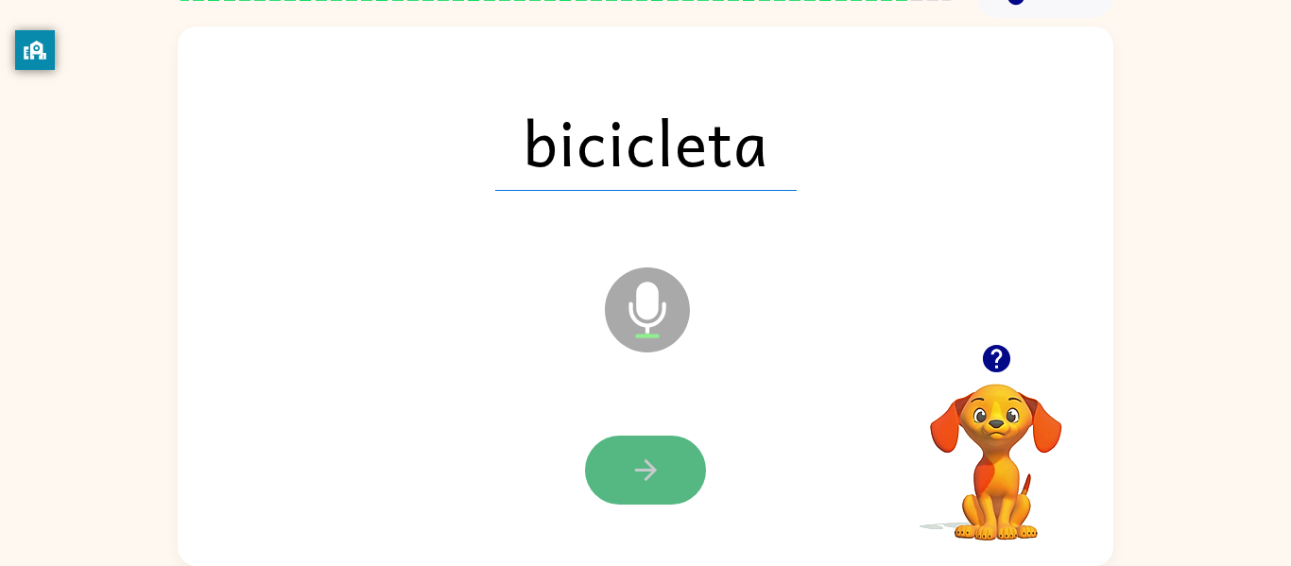
click at [656, 475] on icon "button" at bounding box center [645, 470] width 33 height 33
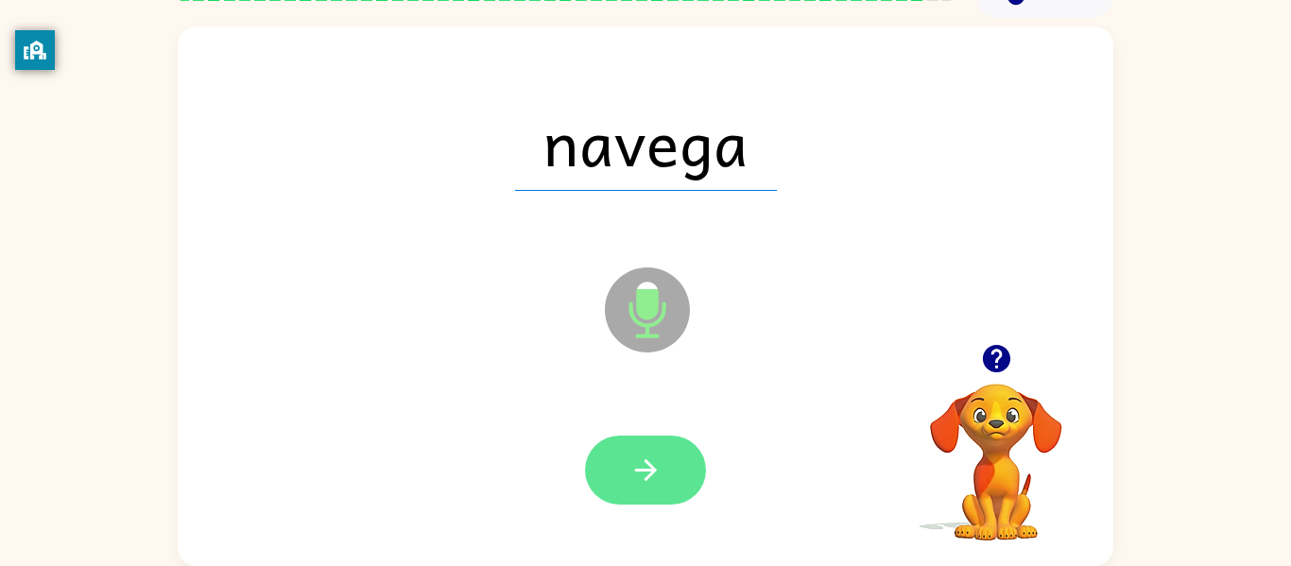
click at [657, 476] on icon "button" at bounding box center [645, 470] width 33 height 33
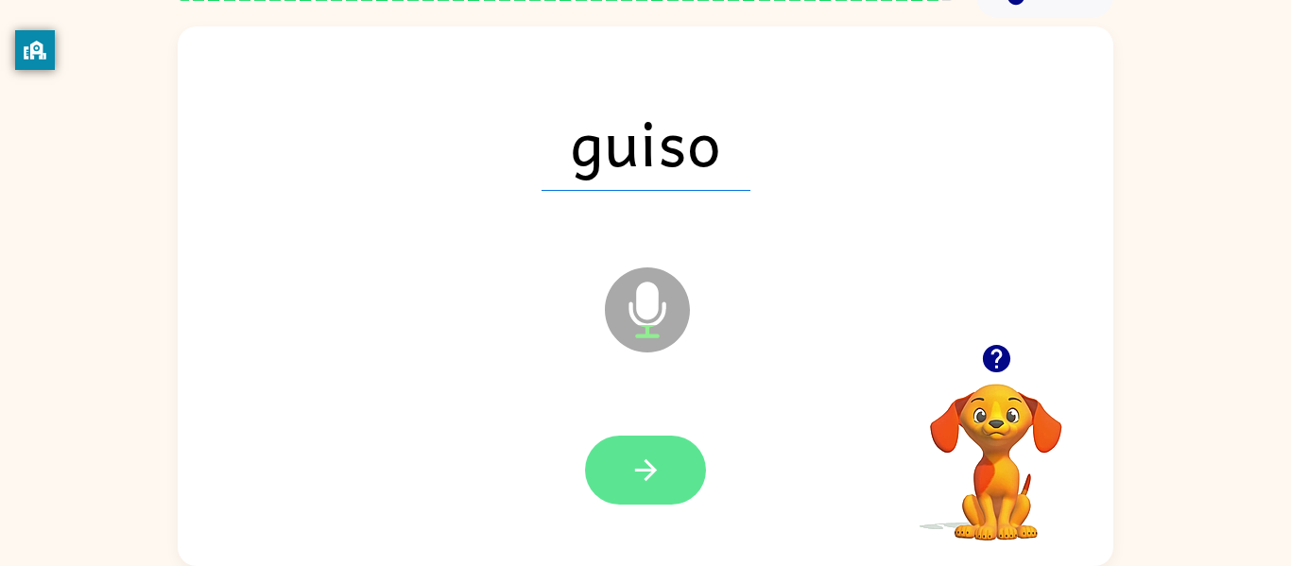
click at [657, 479] on icon "button" at bounding box center [645, 470] width 33 height 33
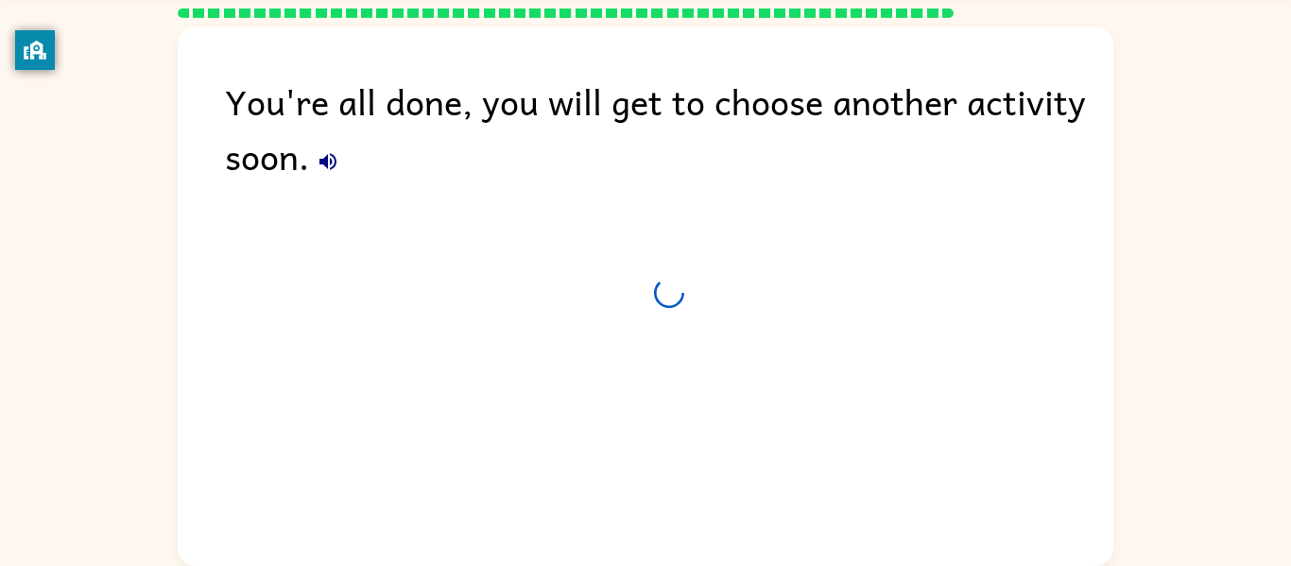
scroll to position [64, 0]
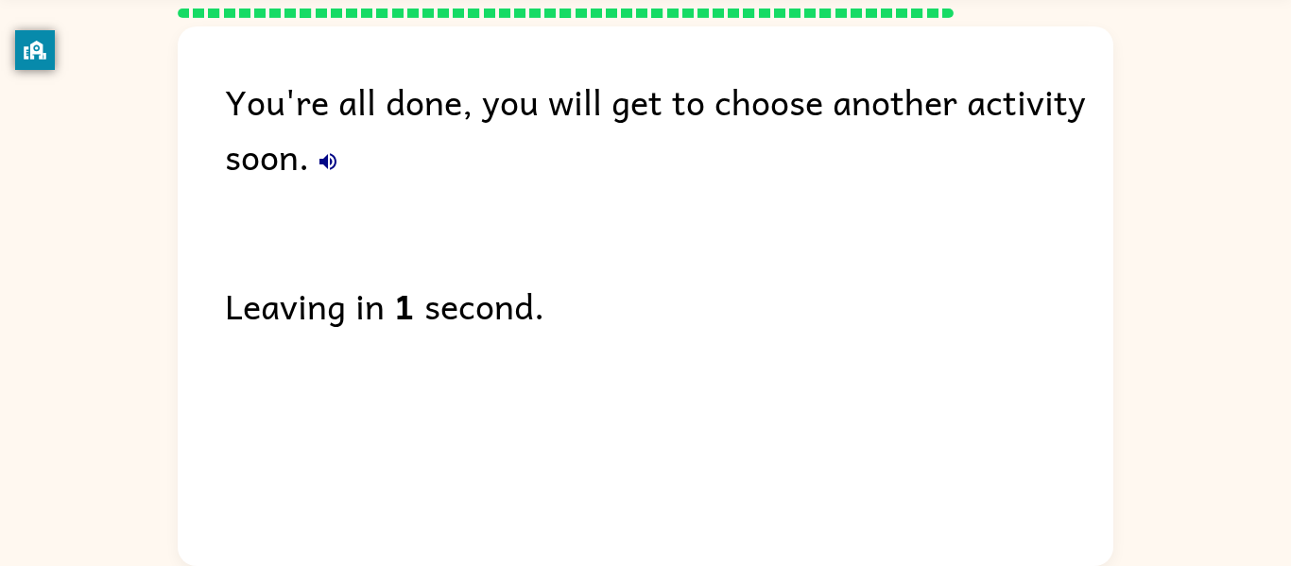
click at [326, 147] on button "button" at bounding box center [328, 162] width 38 height 38
